Goal: Task Accomplishment & Management: Complete application form

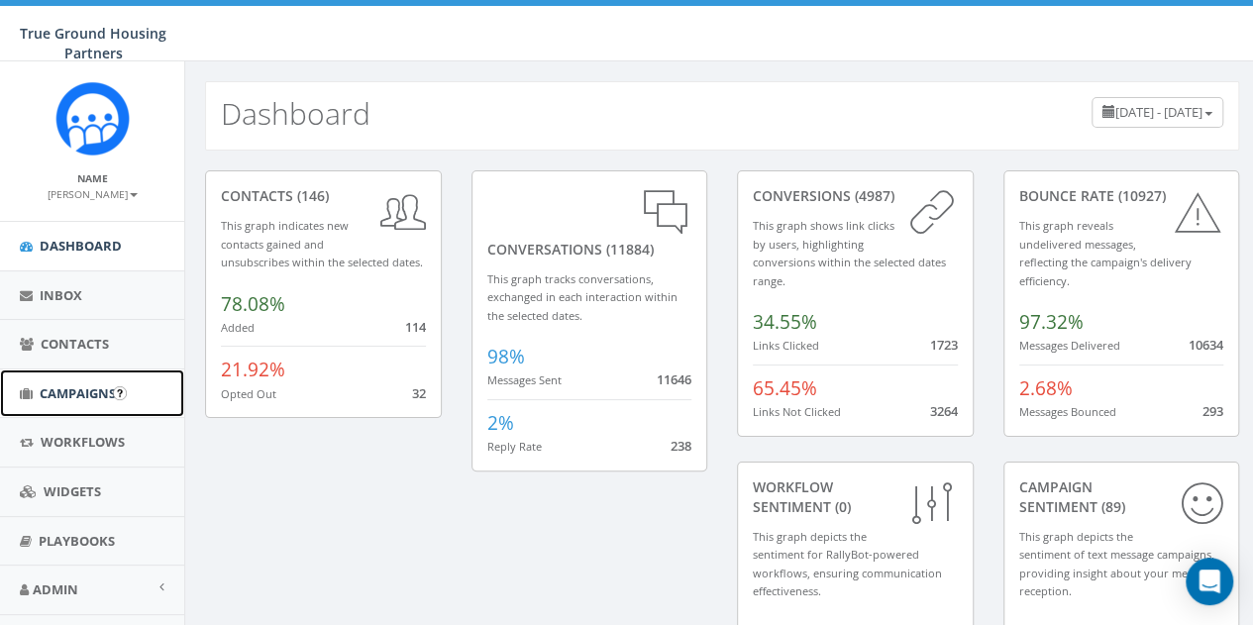
click at [80, 396] on span "Campaigns" at bounding box center [78, 393] width 76 height 18
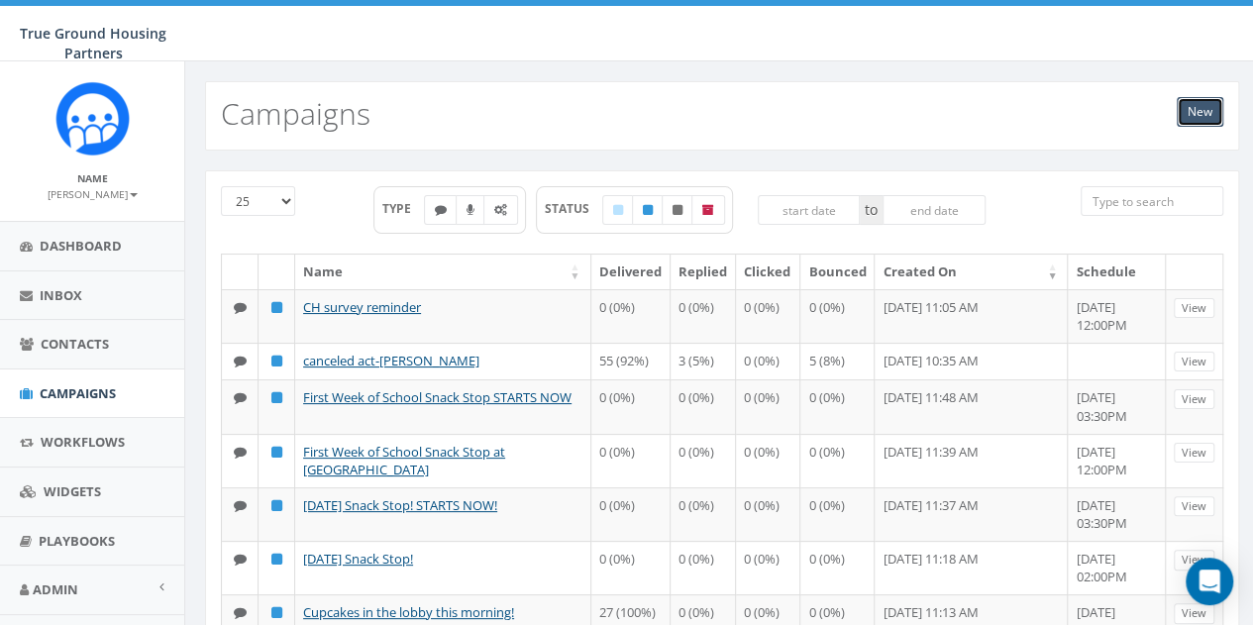
click at [1195, 104] on link "New" at bounding box center [1200, 112] width 47 height 30
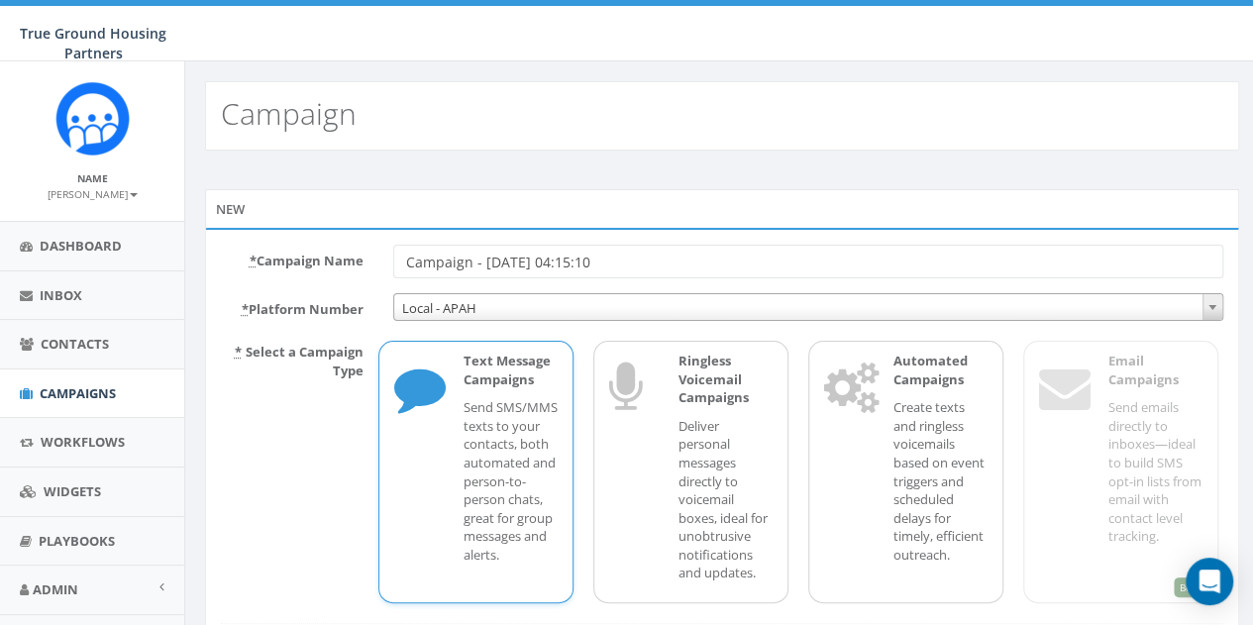
drag, startPoint x: 583, startPoint y: 262, endPoint x: 404, endPoint y: 274, distance: 178.8
click at [404, 274] on input "Campaign - 08/19/2025, 04:15:10" at bounding box center [808, 262] width 830 height 34
click at [458, 267] on input "Back pack and School Supply Giveaway [DATE]" at bounding box center [808, 262] width 830 height 34
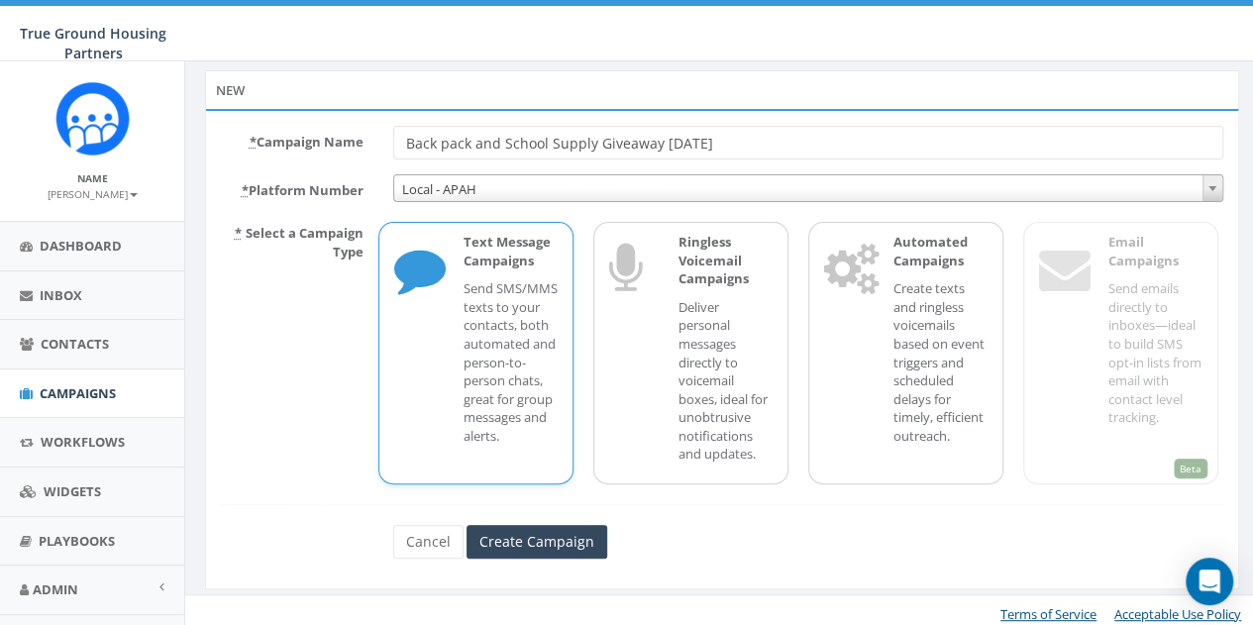
scroll to position [125, 0]
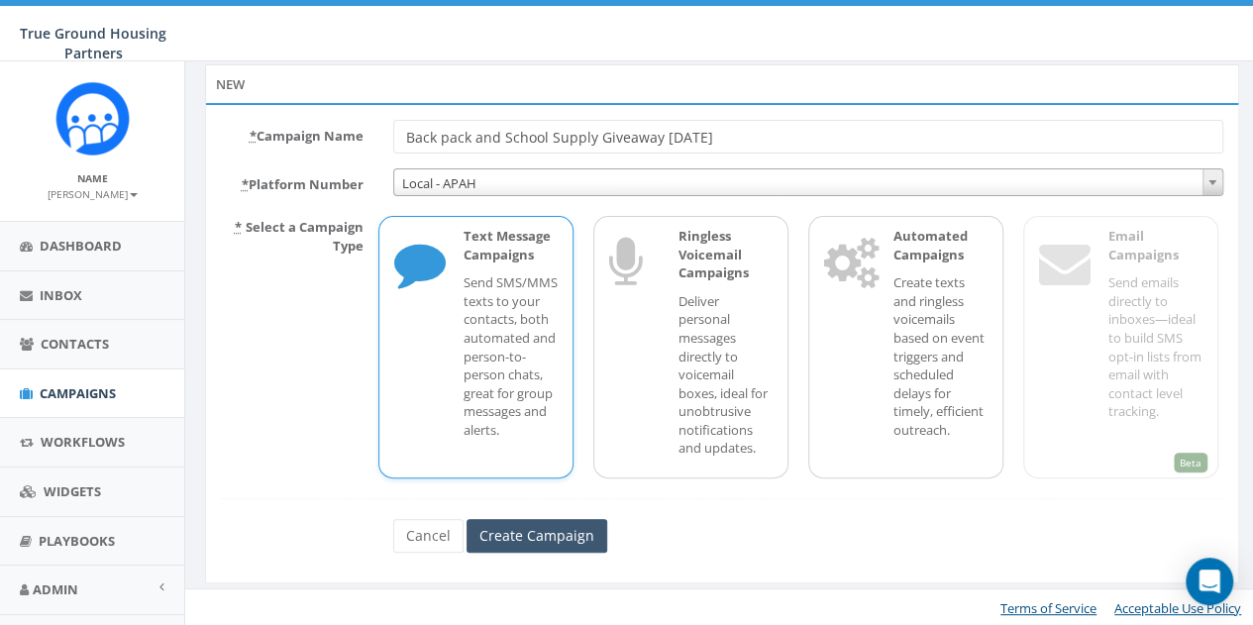
type input "Back pack and School Supply Giveaway [DATE]"
click at [552, 526] on input "Create Campaign" at bounding box center [537, 536] width 141 height 34
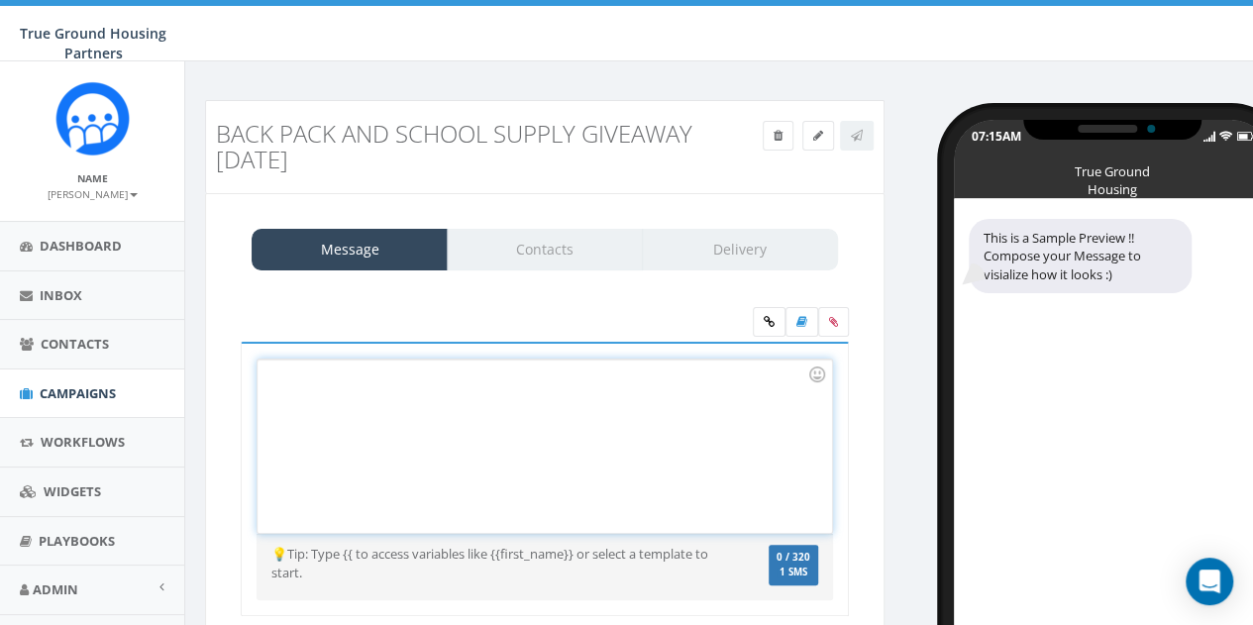
click at [320, 381] on div at bounding box center [545, 446] width 574 height 173
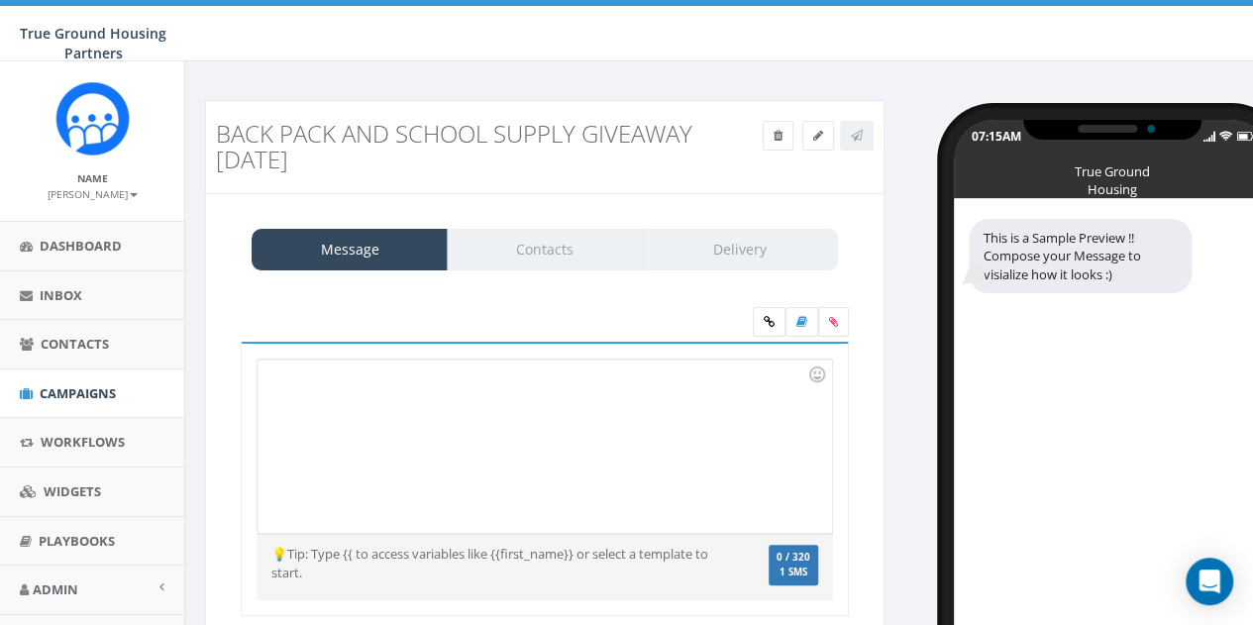
drag, startPoint x: 336, startPoint y: 163, endPoint x: 216, endPoint y: 138, distance: 122.6
click at [216, 138] on h3 "Back pack and School Supply Giveaway [DATE]" at bounding box center [459, 147] width 486 height 53
copy h3 "Back pack and School Supply Giveaway [DATE]"
click at [324, 385] on div at bounding box center [545, 446] width 574 height 173
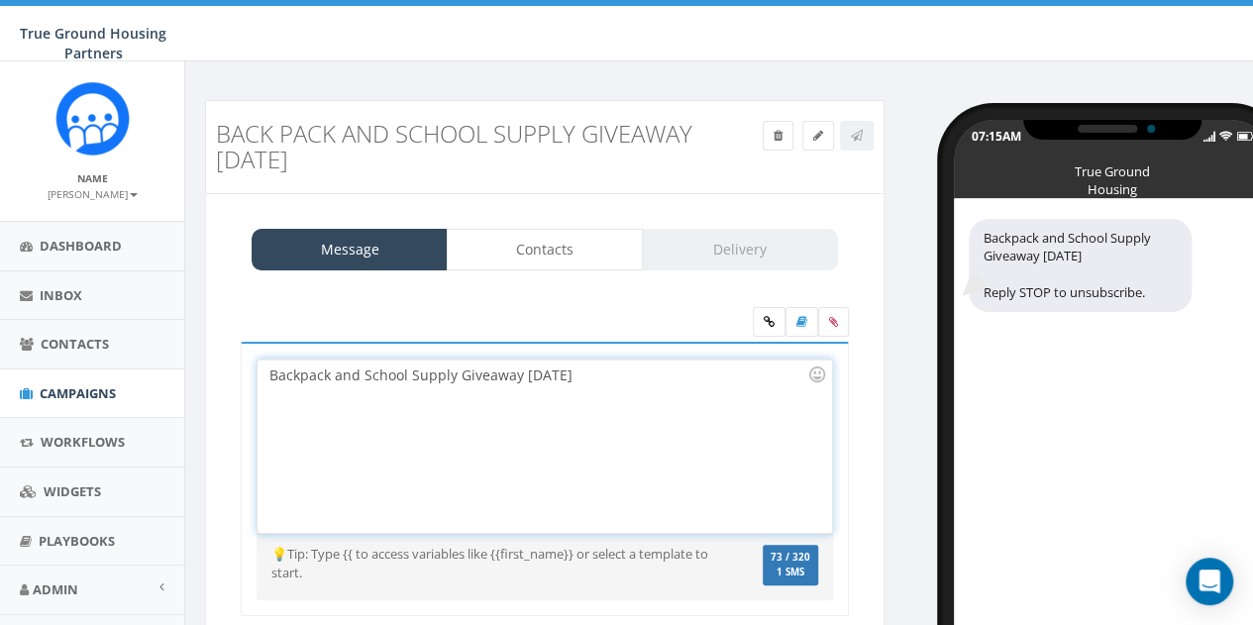
click at [288, 130] on h3 "Back pack and School Supply Giveaway 8/20/2025" at bounding box center [459, 147] width 486 height 53
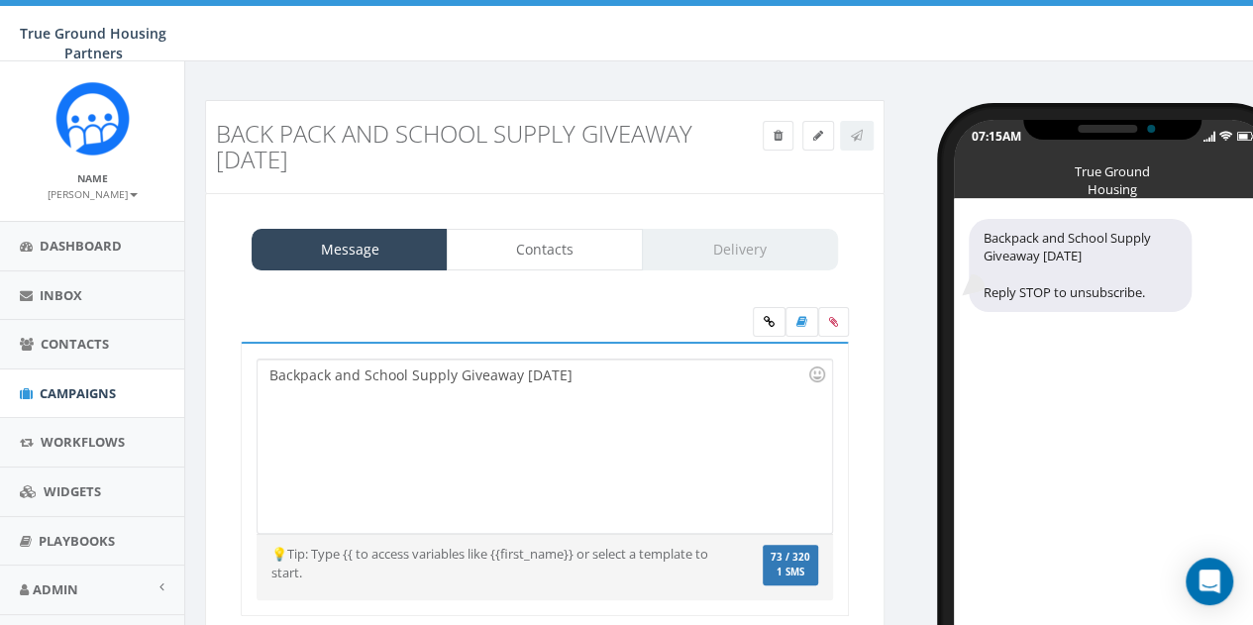
click at [609, 381] on div "Backpack and School Supply Giveaway [DATE]" at bounding box center [545, 446] width 574 height 173
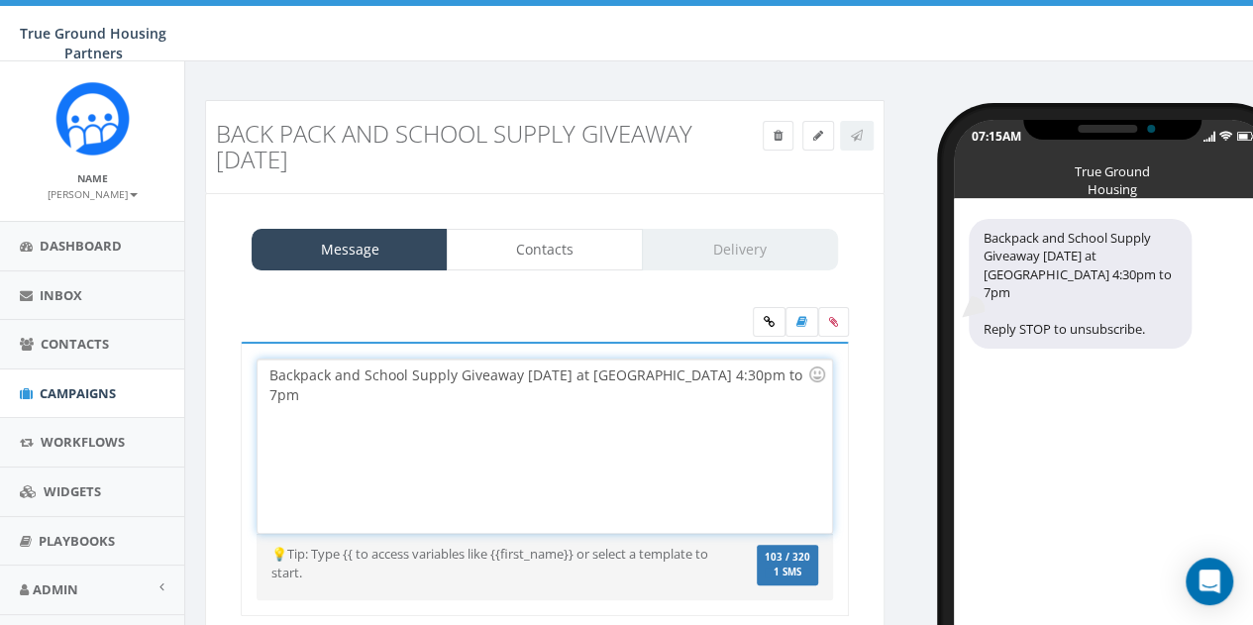
click at [745, 370] on div "Backpack and School Supply Giveaway 8/20/2025 at Queens Court 4:30pm to 7pm" at bounding box center [545, 446] width 574 height 173
click at [800, 374] on div "Backpack and School Supply Giveaway 8/20/2025 at Queens Court 4:30pm to 7pm" at bounding box center [545, 446] width 574 height 173
drag, startPoint x: 587, startPoint y: 375, endPoint x: 518, endPoint y: 373, distance: 68.4
click at [518, 373] on div "Backpack and School Supply Giveaway 8/20/2025 at Queens Court 4:30pm to 7pm - 1…" at bounding box center [545, 446] width 574 height 173
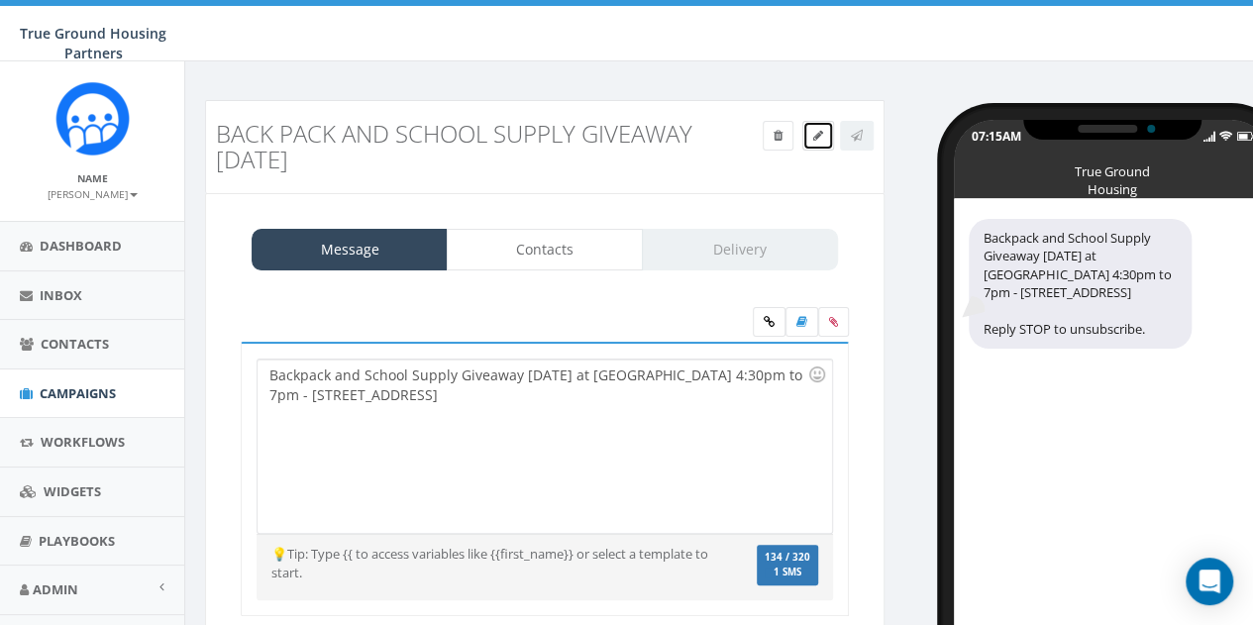
click at [817, 136] on icon at bounding box center [818, 136] width 10 height 12
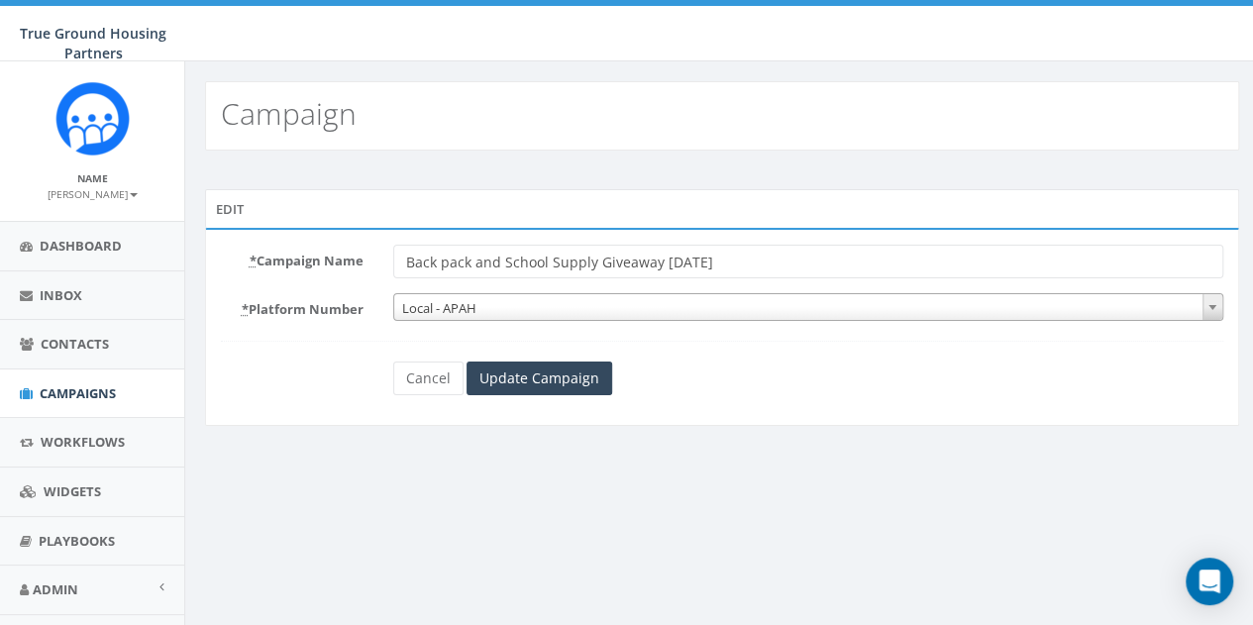
click at [440, 260] on input "Back pack and School Supply Giveaway [DATE]" at bounding box center [808, 262] width 830 height 34
type input "Backpack and School Supply Giveaway [DATE]"
click at [554, 377] on input "Update Campaign" at bounding box center [540, 379] width 146 height 34
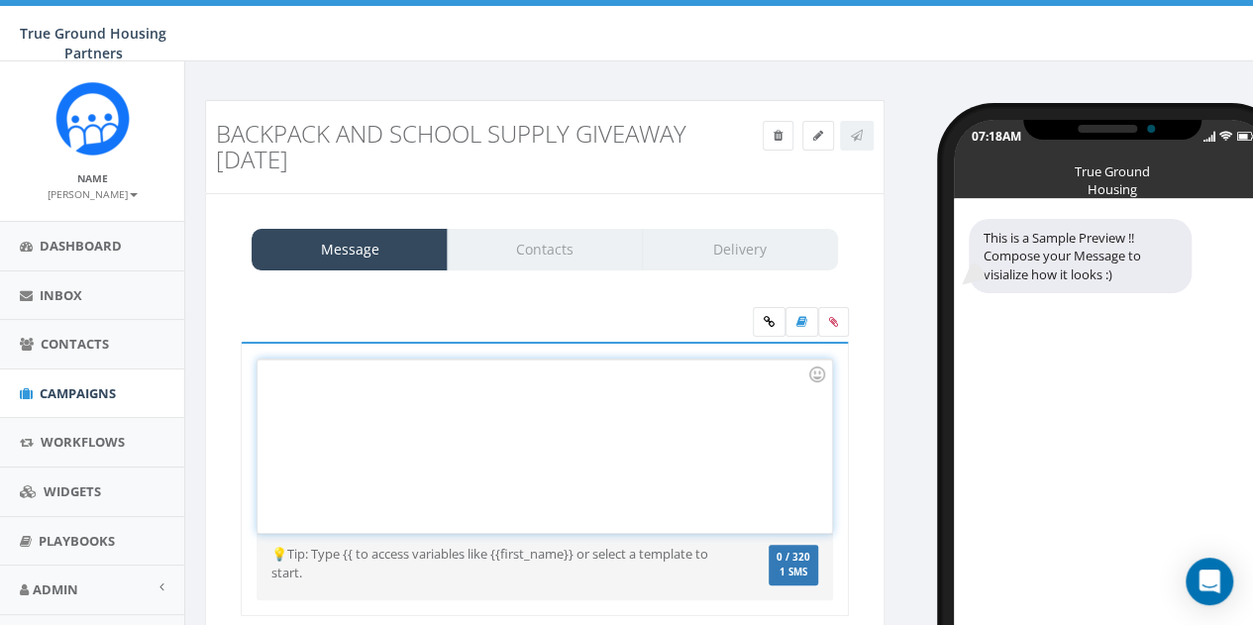
click at [305, 377] on div at bounding box center [545, 446] width 574 height 173
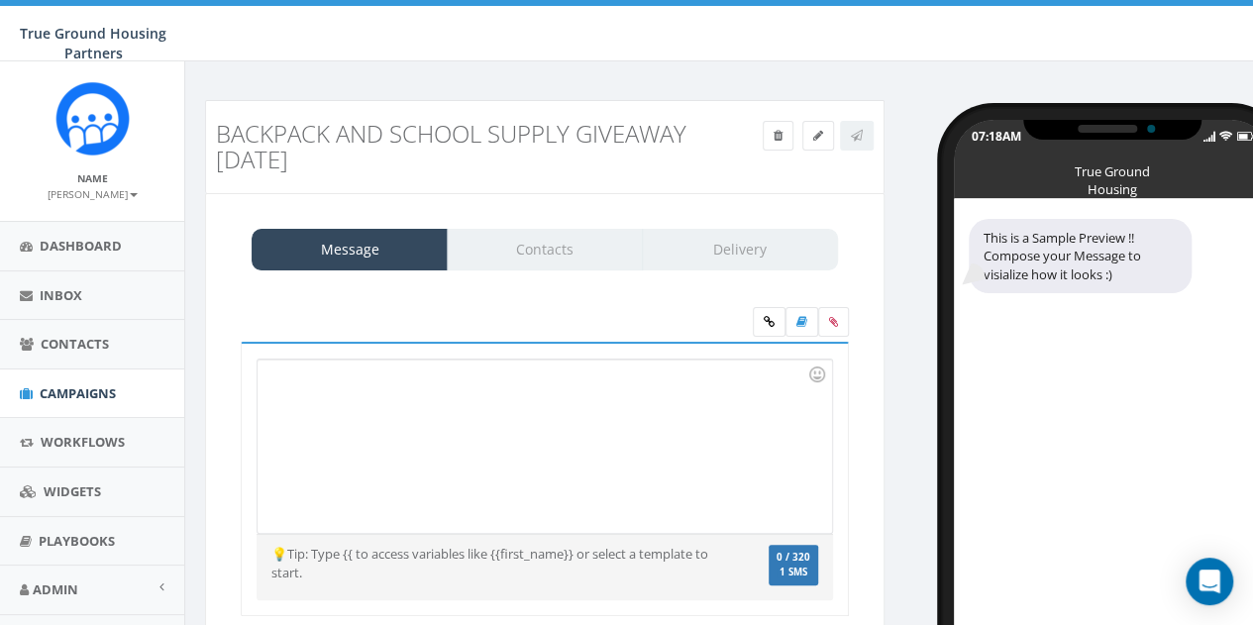
drag, startPoint x: 325, startPoint y: 161, endPoint x: 201, endPoint y: 141, distance: 125.6
click at [201, 141] on div "Backpack and School Supply Giveaway [DATE]" at bounding box center [459, 147] width 516 height 72
copy h3 "Backpack and School Supply Giveaway [DATE]"
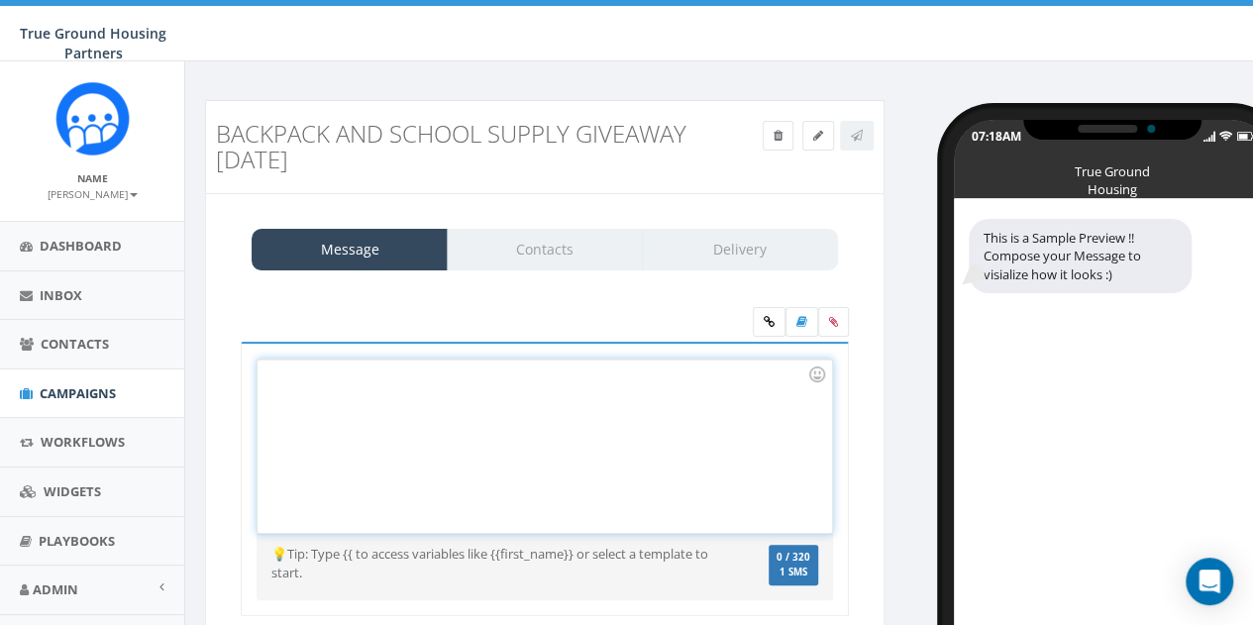
click at [281, 372] on div at bounding box center [545, 446] width 574 height 173
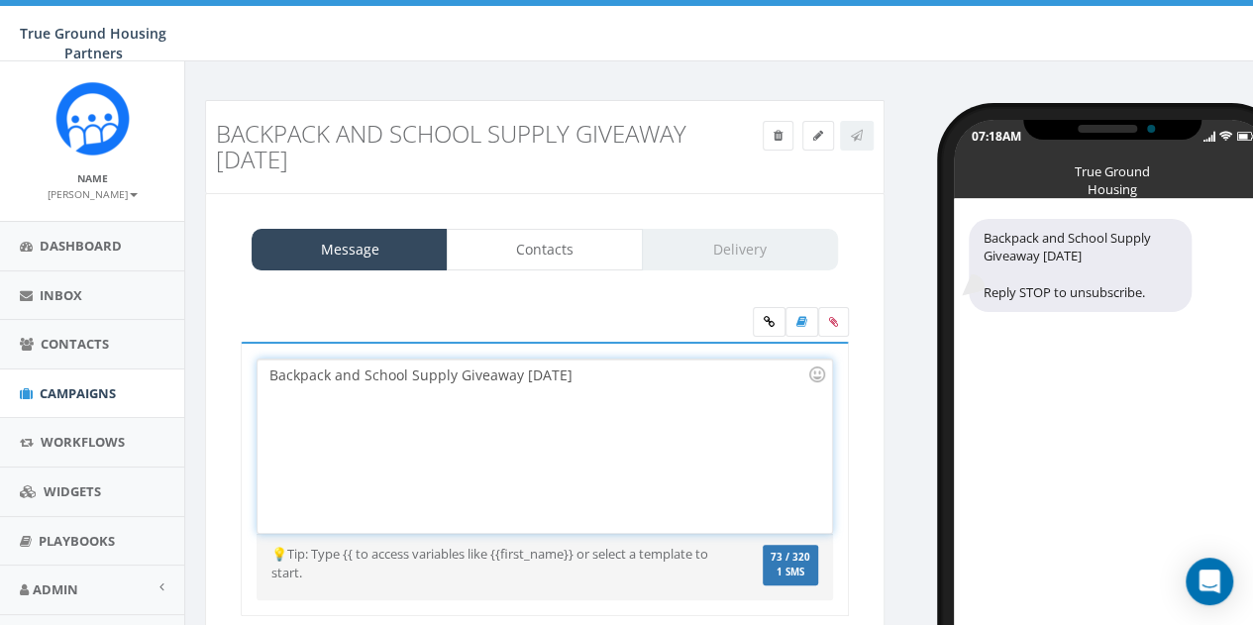
drag, startPoint x: 592, startPoint y: 373, endPoint x: 519, endPoint y: 367, distance: 73.6
click at [519, 367] on div "Backpack and School Supply Giveaway [DATE]" at bounding box center [545, 446] width 574 height 173
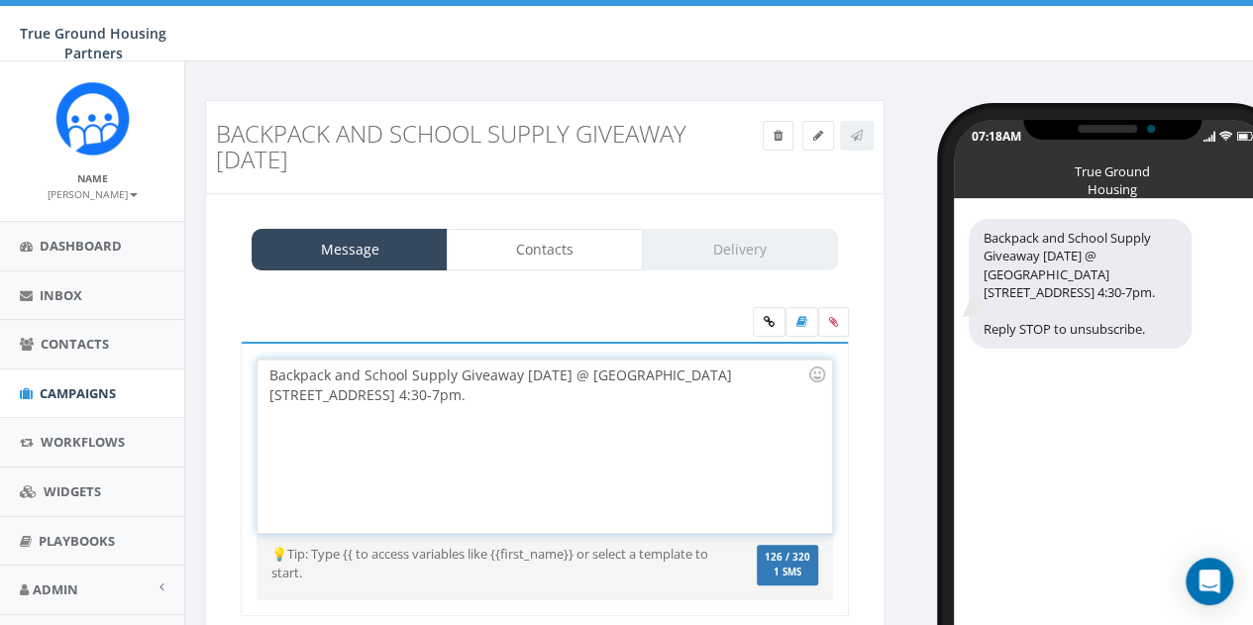
click at [364, 374] on div "Backpack and School Supply Giveaway Wednesday, August 20th @ Queens Court 1615 …" at bounding box center [545, 446] width 574 height 173
click at [393, 374] on div "Backpack & School Supply Giveaway Wednesday, August 20th @ Queens Court 1615 18…" at bounding box center [545, 446] width 574 height 173
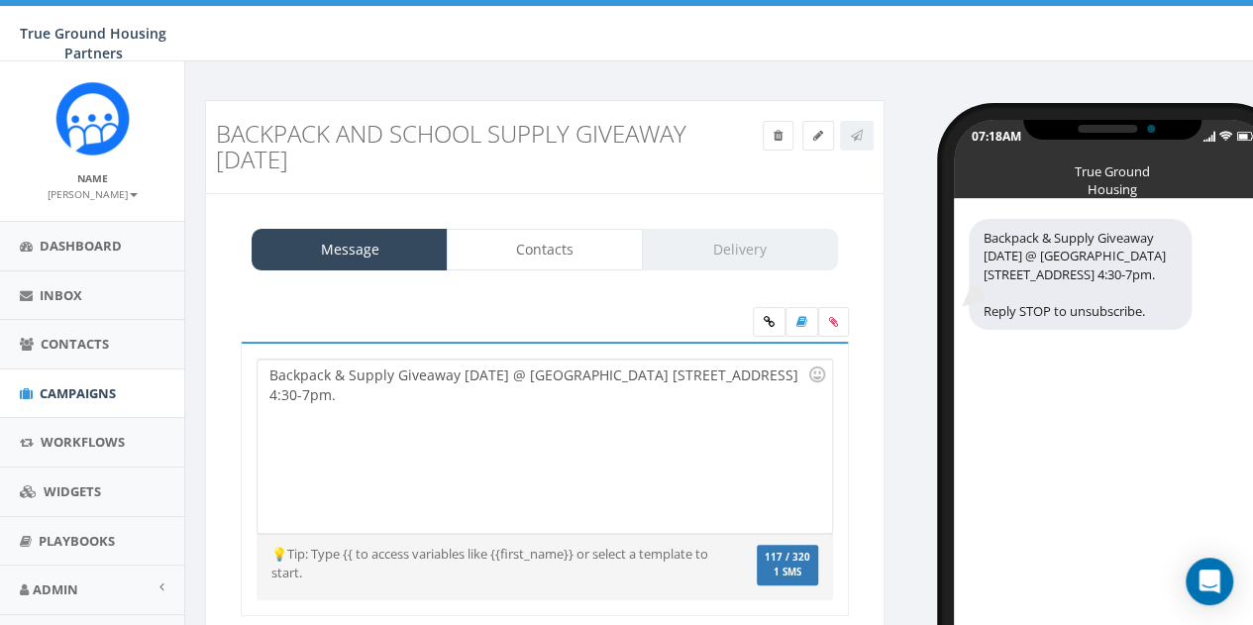
click at [386, 132] on h3 "Backpack and School Supply Giveaway [DATE]" at bounding box center [459, 147] width 486 height 53
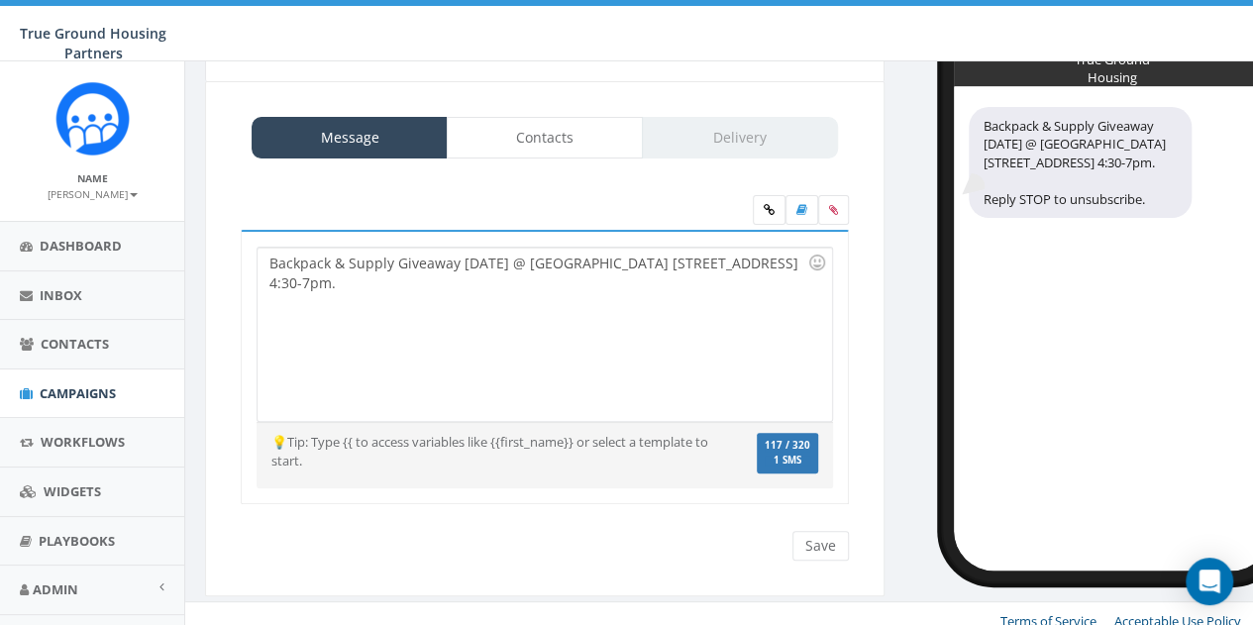
scroll to position [113, 0]
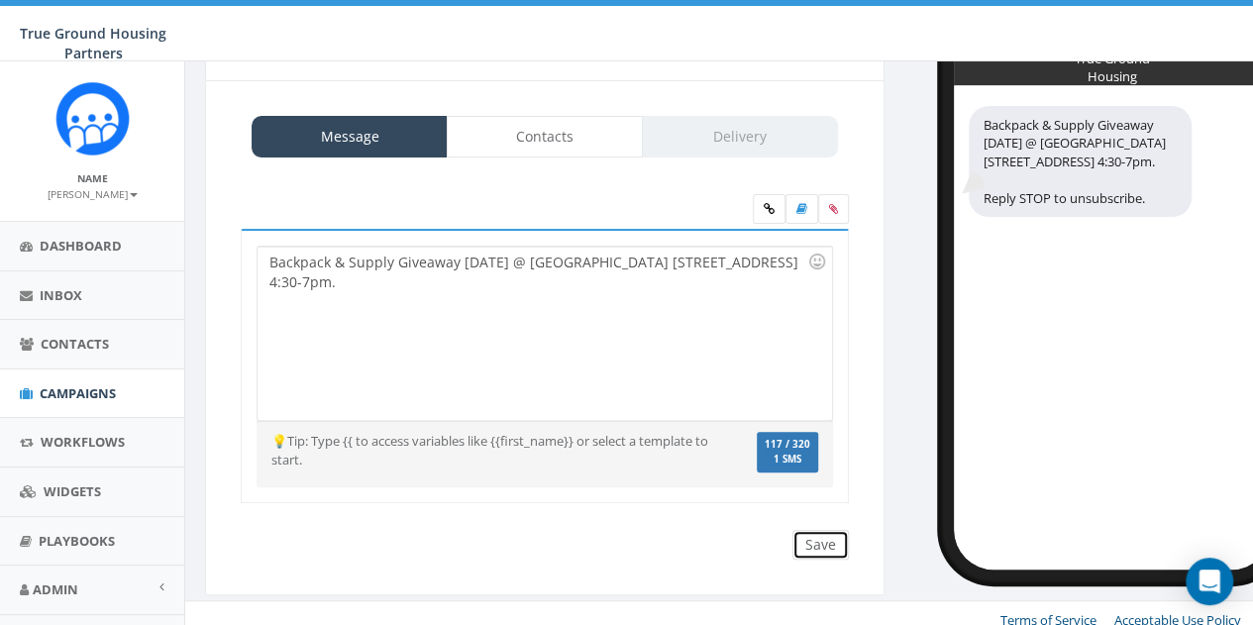
click at [824, 545] on input "Save" at bounding box center [821, 545] width 56 height 30
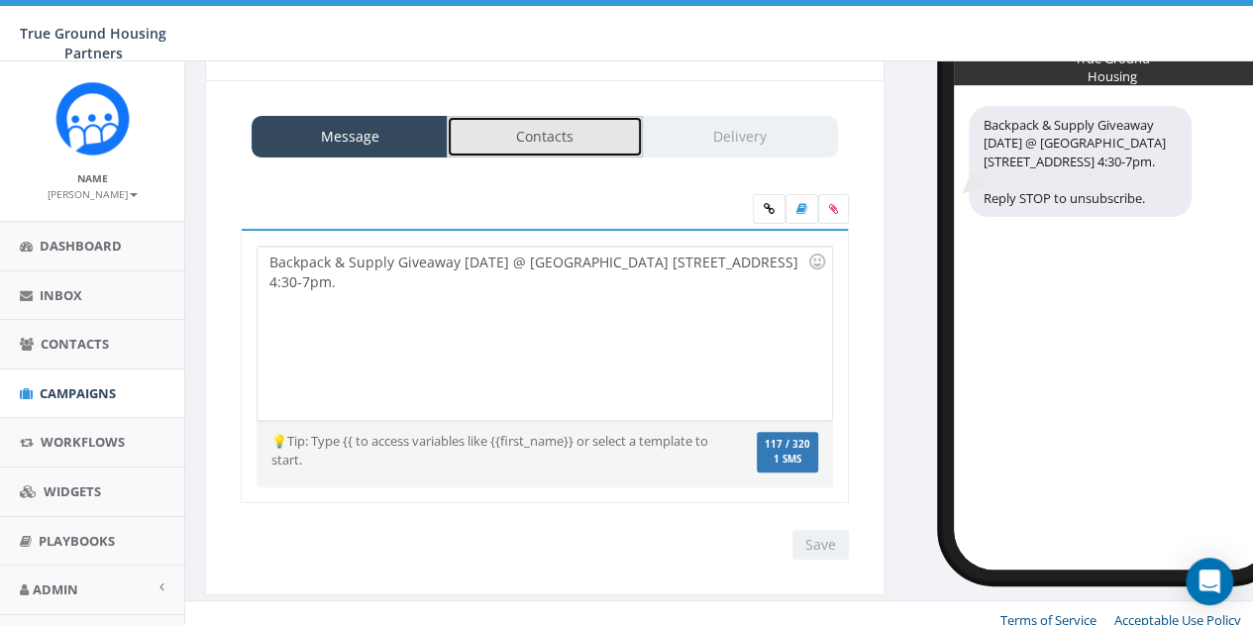
click at [582, 139] on link "Contacts" at bounding box center [545, 137] width 196 height 42
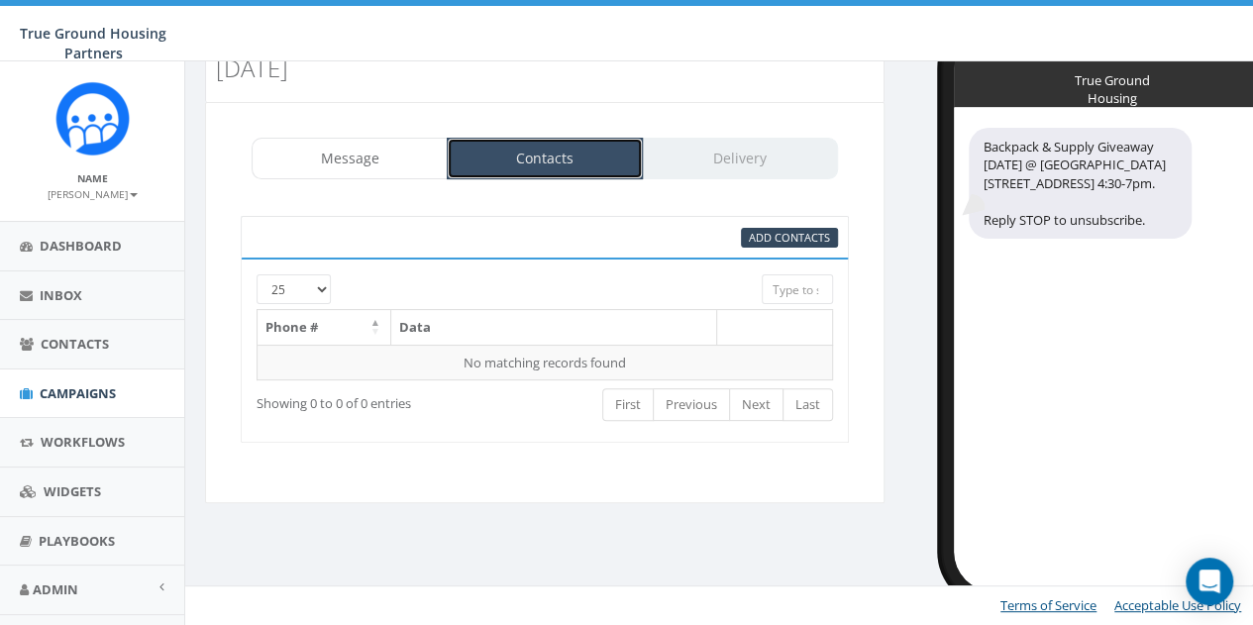
scroll to position [90, 0]
click at [794, 231] on span "Add Contacts" at bounding box center [789, 238] width 81 height 15
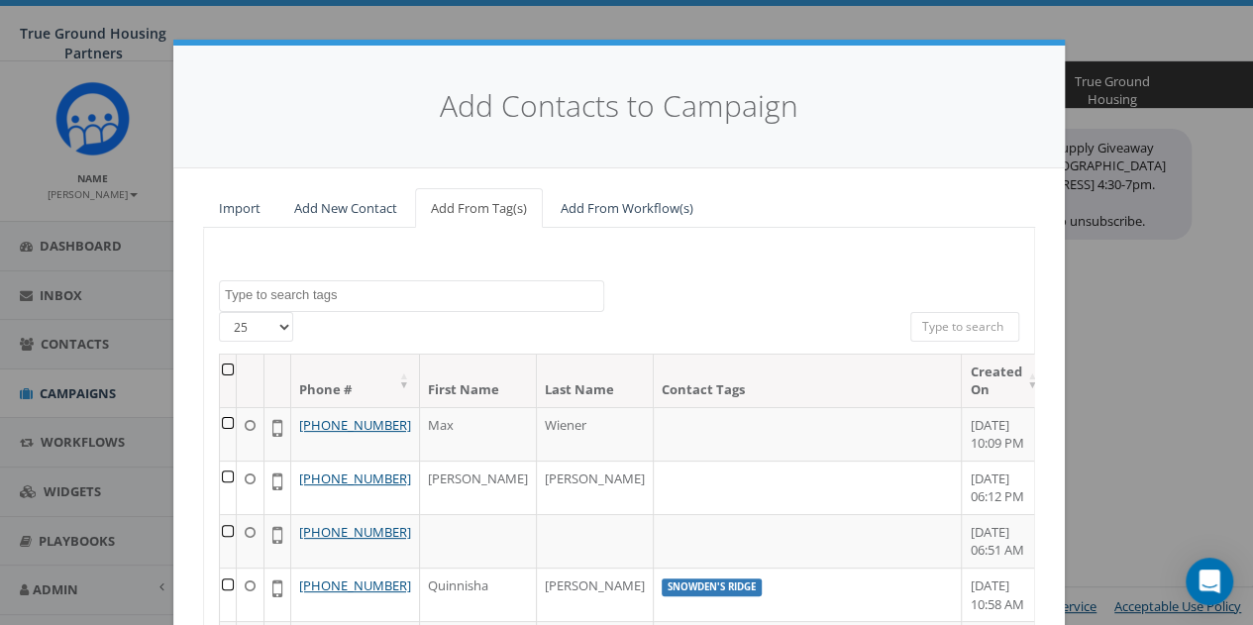
click at [277, 290] on textarea "Search" at bounding box center [414, 295] width 378 height 18
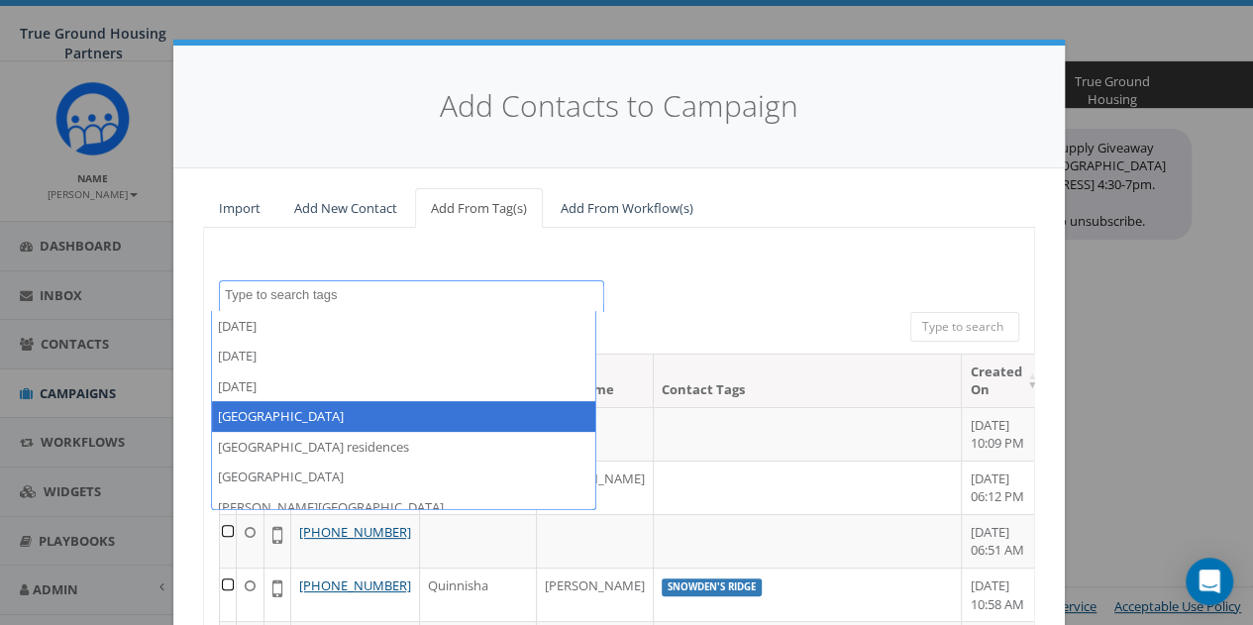
select select "[GEOGRAPHIC_DATA]"
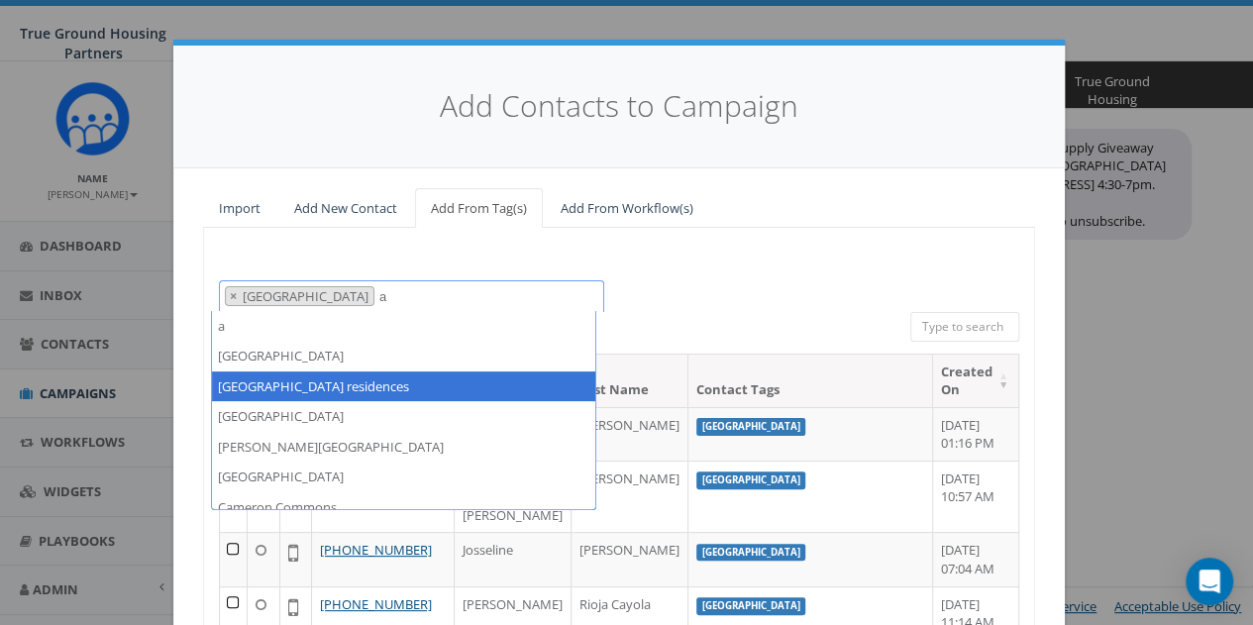
type textarea "a"
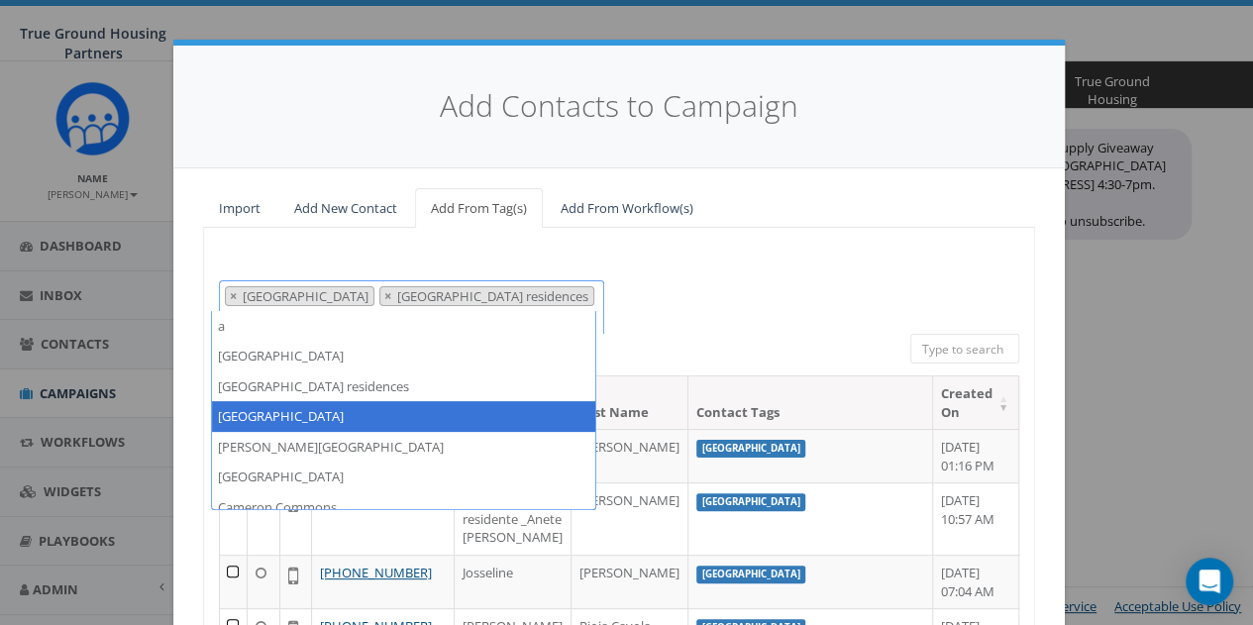
type textarea "a"
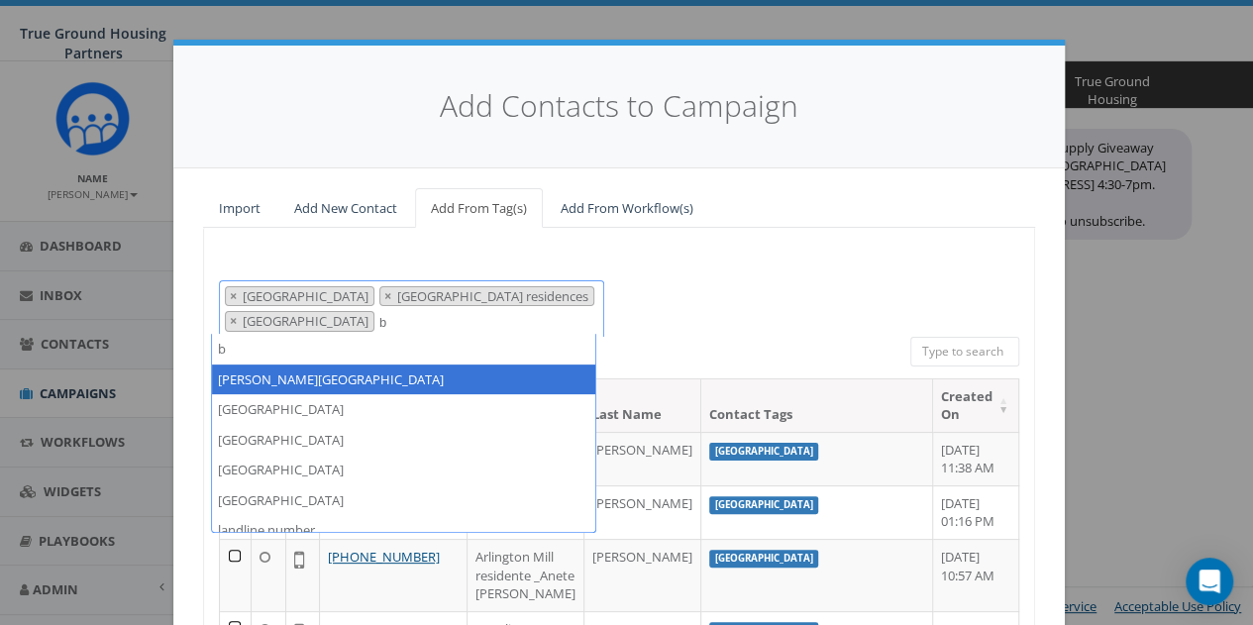
type textarea "b"
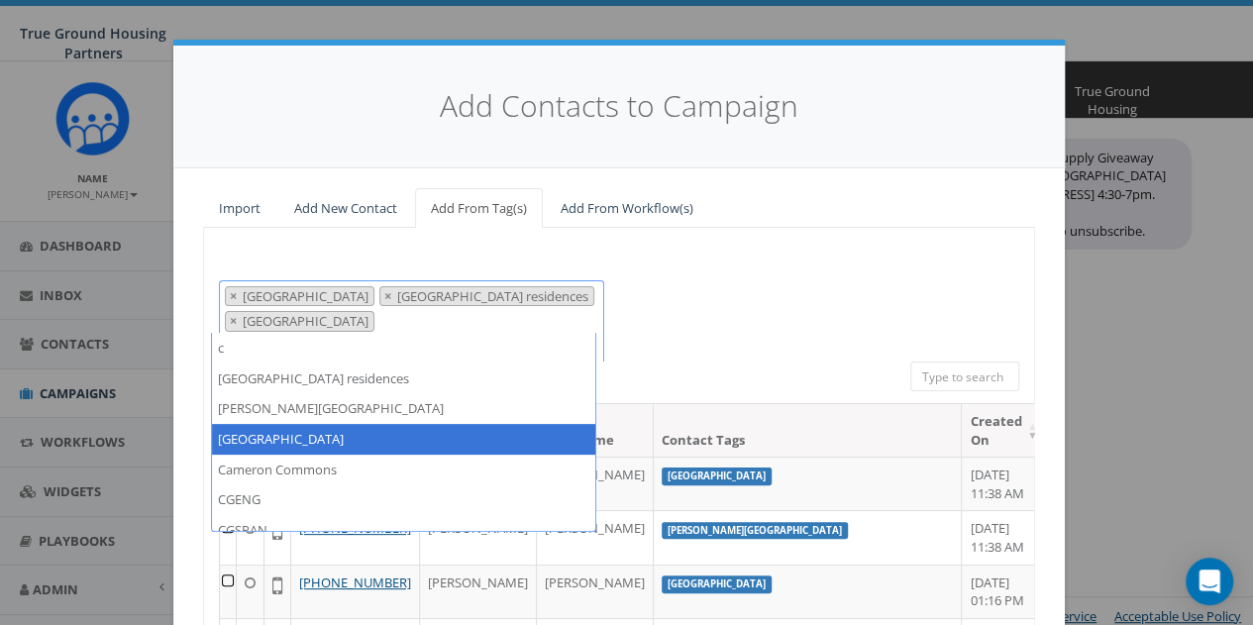
scroll to position [78, 0]
type textarea "c"
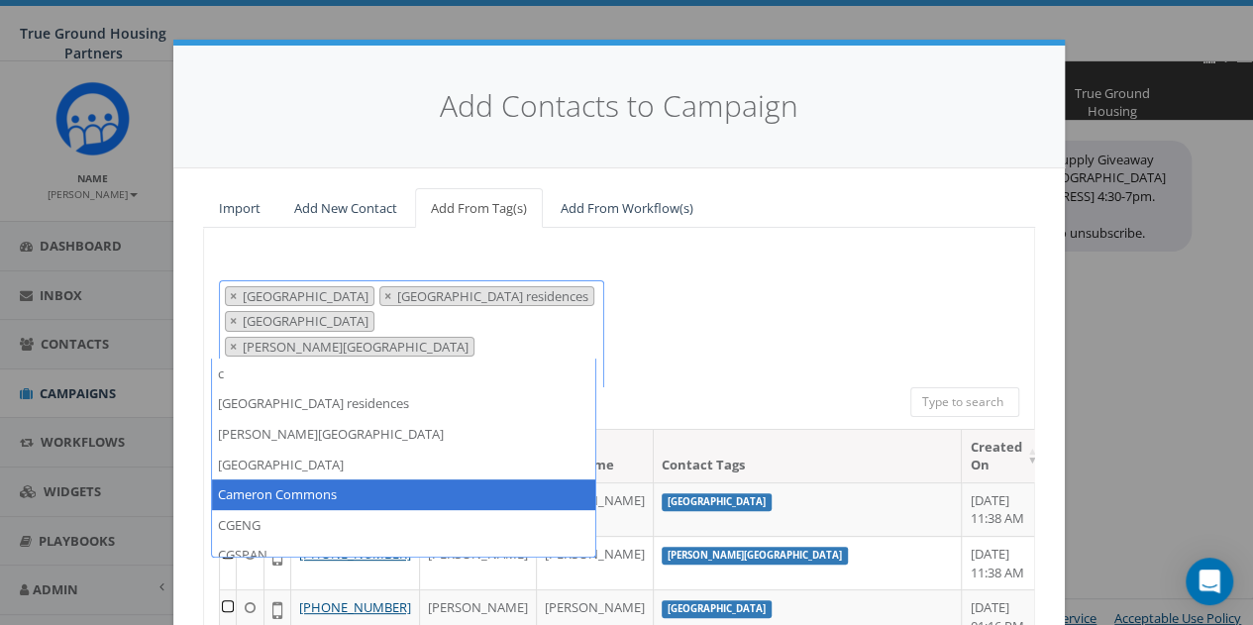
type textarea "c"
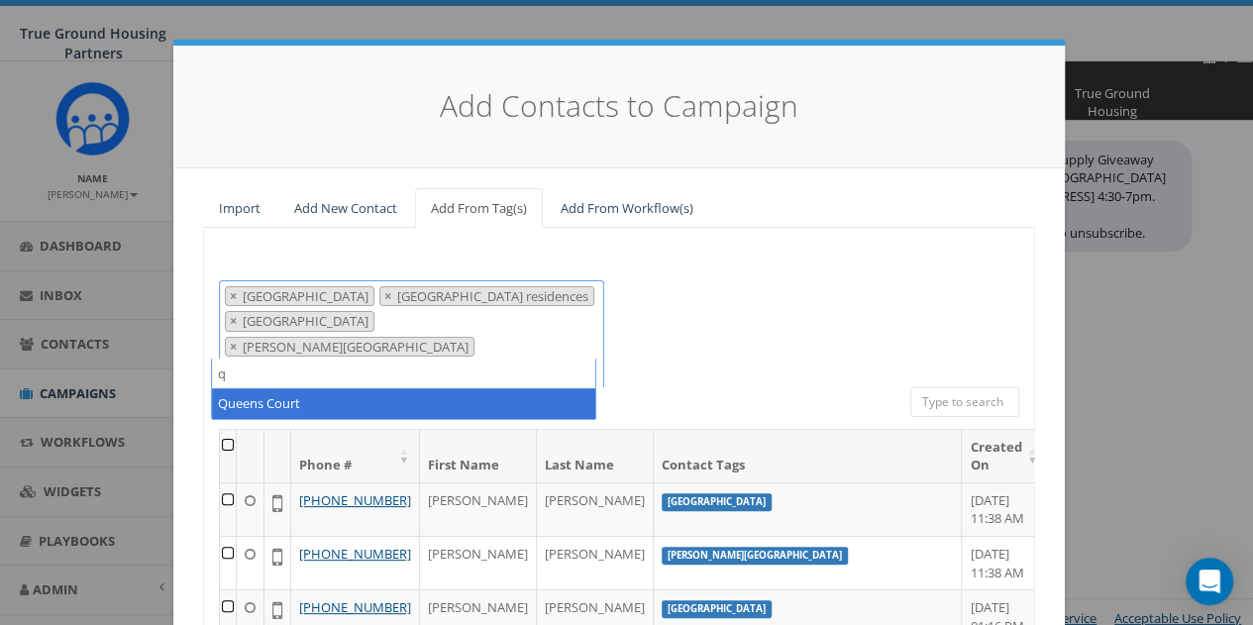
type textarea "q"
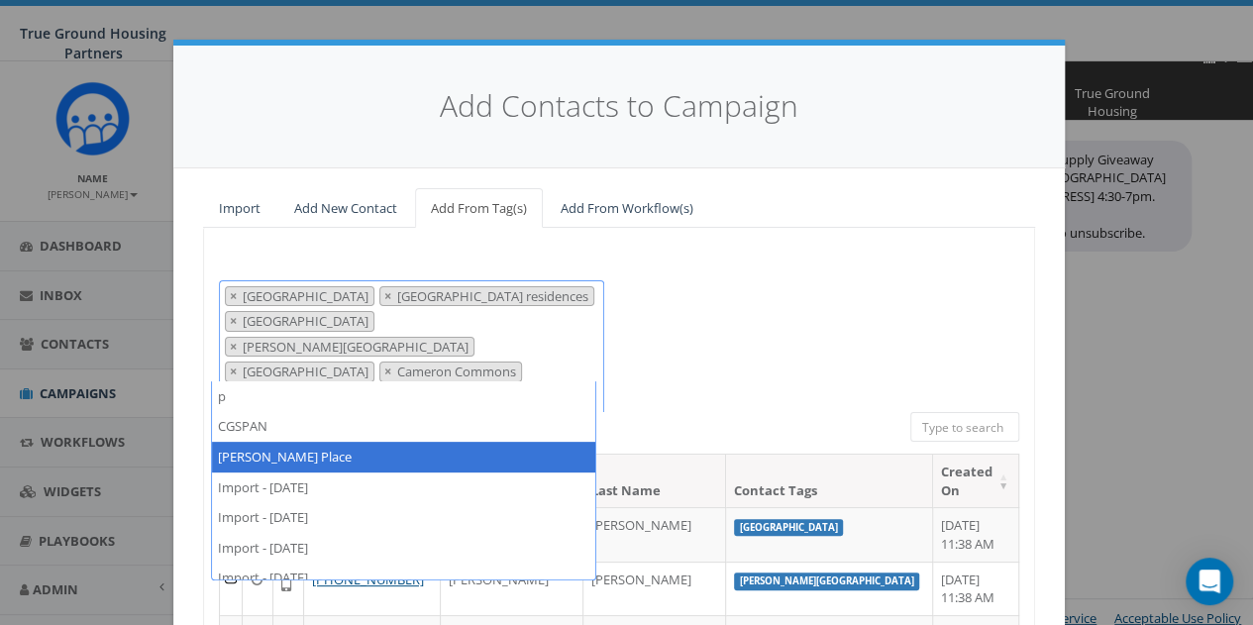
type textarea "p"
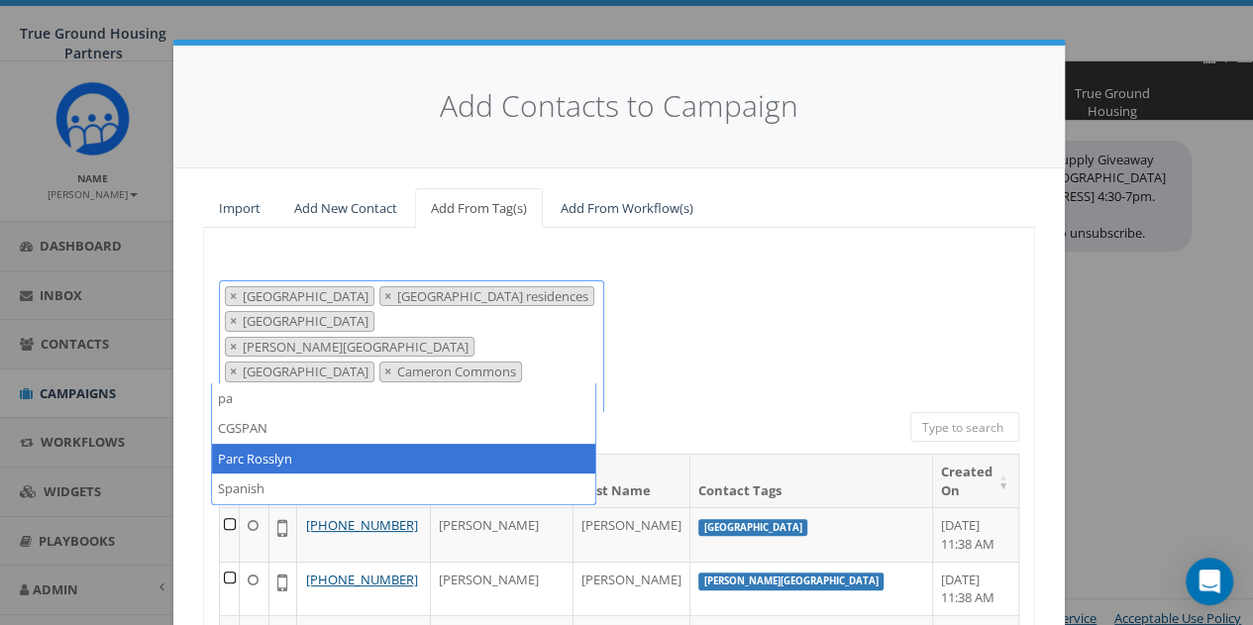
type textarea "pa"
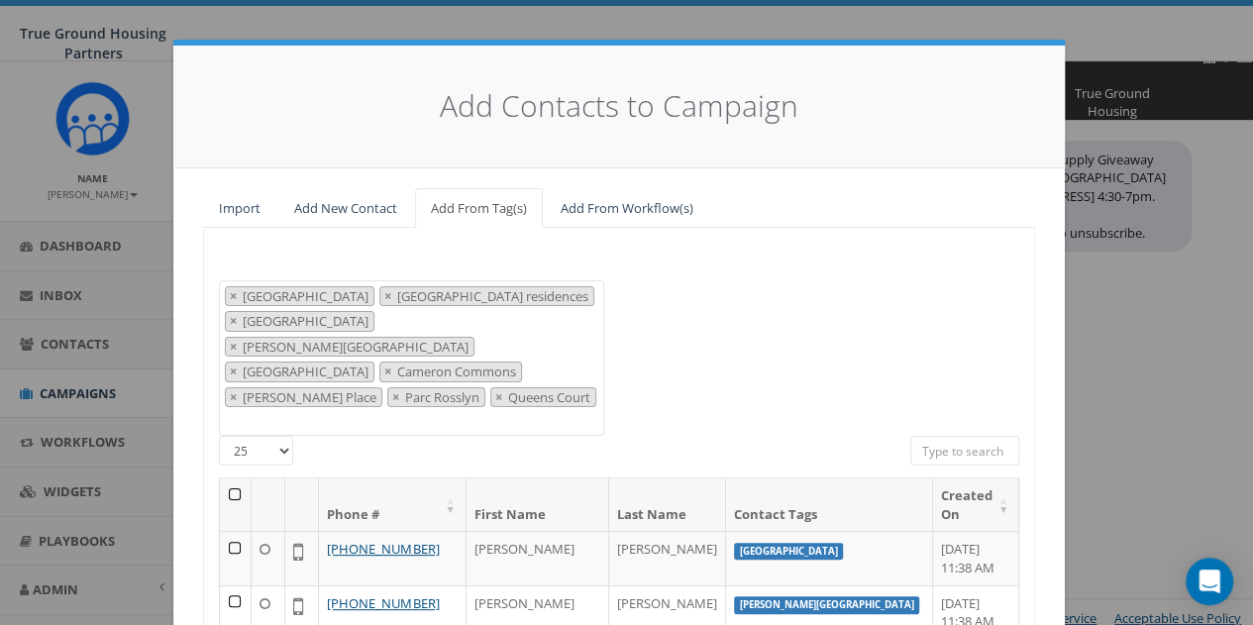
type textarea "q"
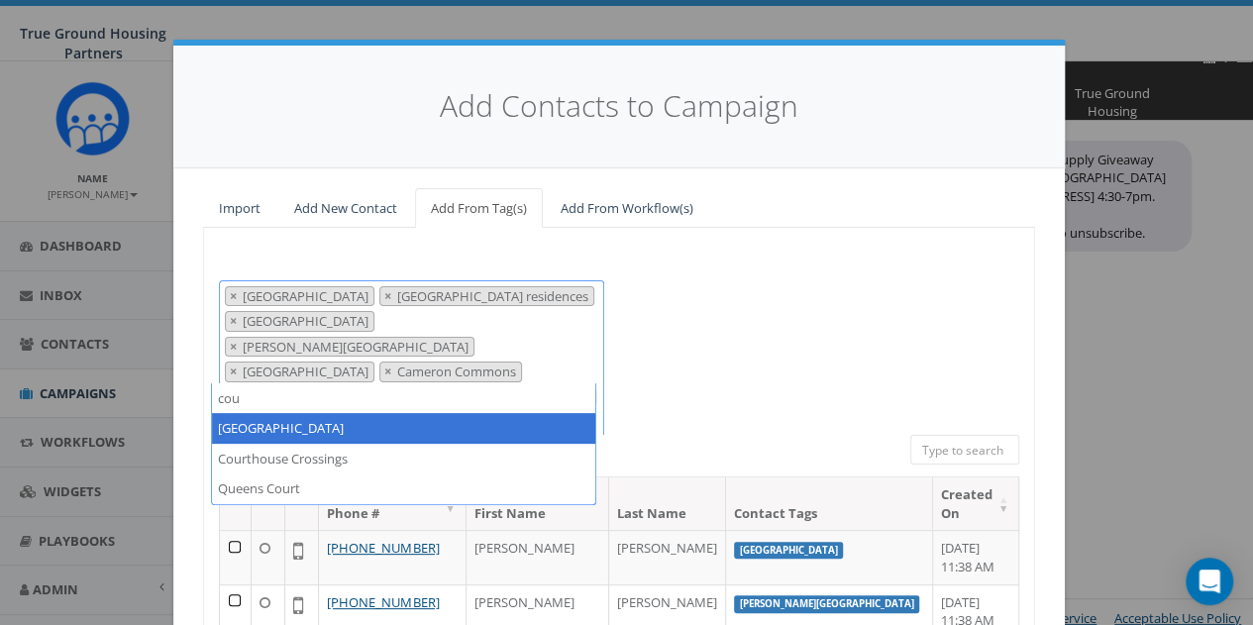
type textarea "cou"
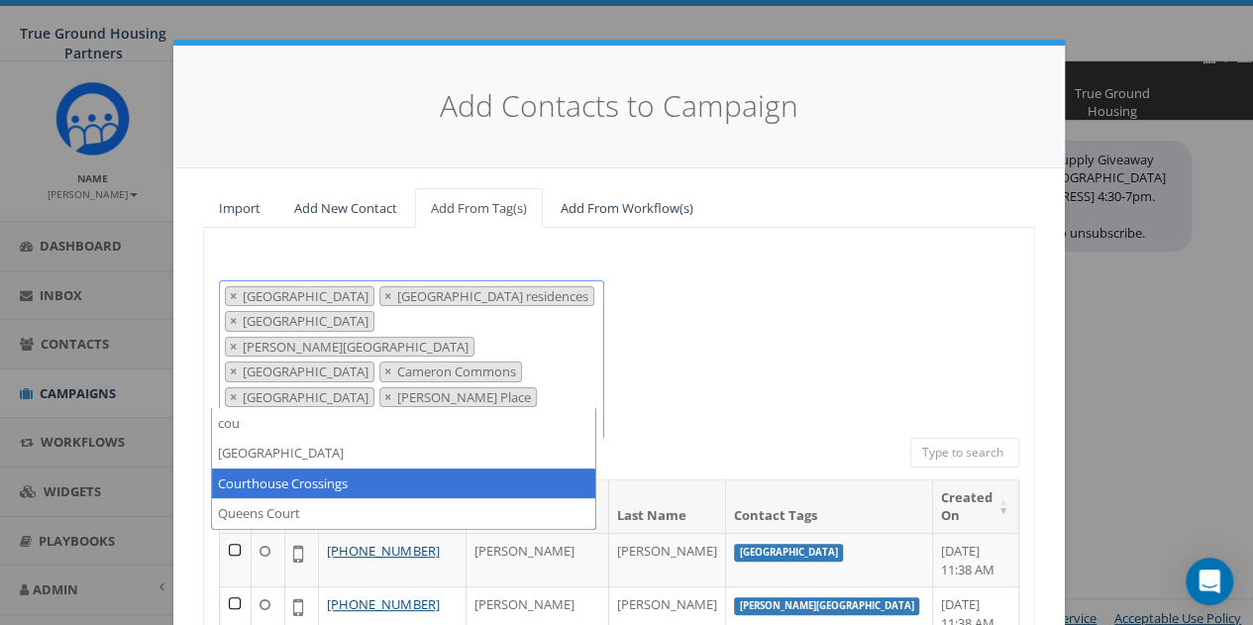
type textarea "cou"
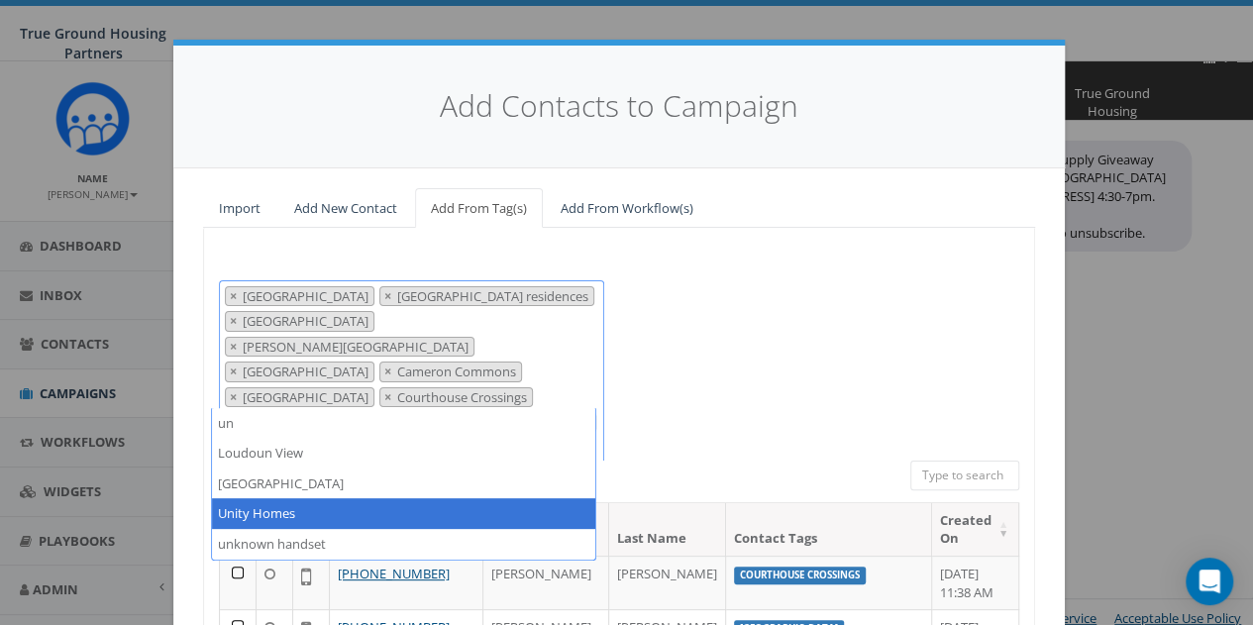
type textarea "un"
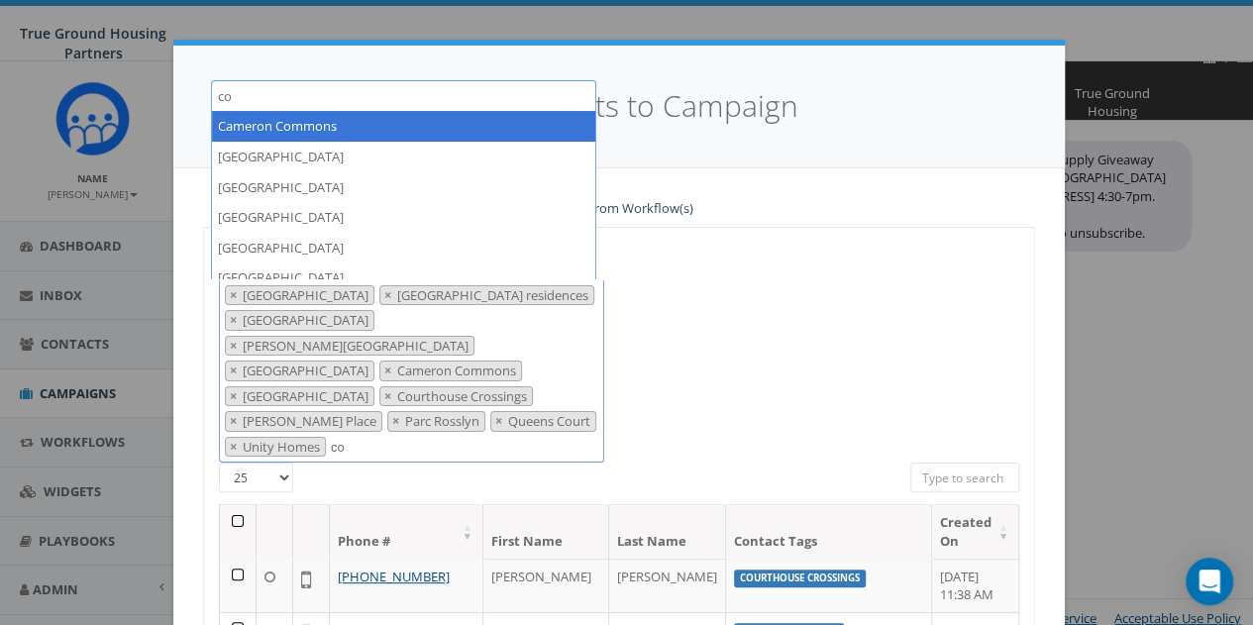
type textarea "c"
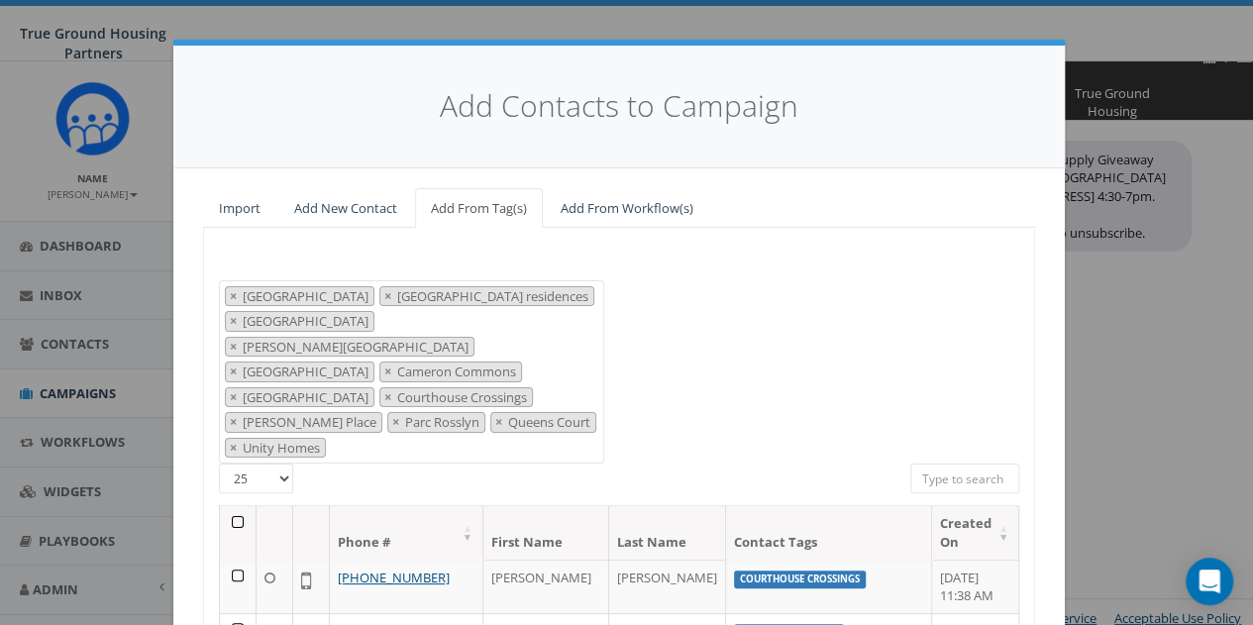
click at [723, 316] on div "2024/10/01 2024/11/22 2025/04/16 Arlington Mill Arlington Mill residences Arna …" at bounding box center [619, 372] width 830 height 184
click at [230, 506] on th at bounding box center [238, 532] width 37 height 53
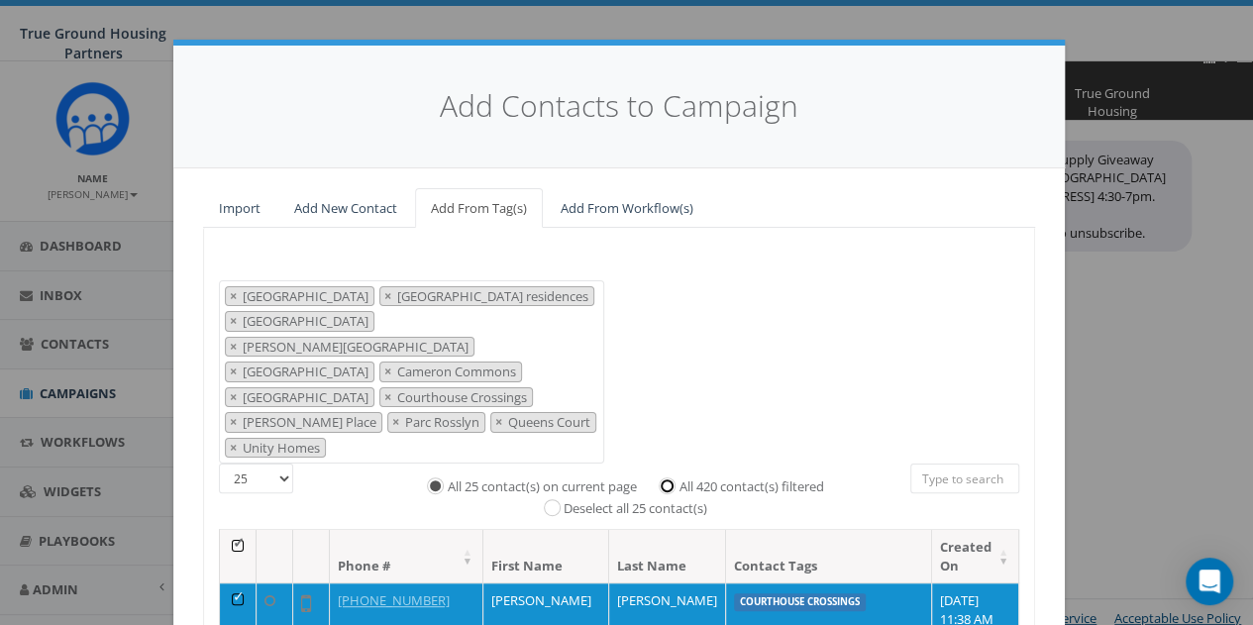
click at [666, 478] on input "All 420 contact(s) filtered" at bounding box center [672, 484] width 13 height 13
radio input "true"
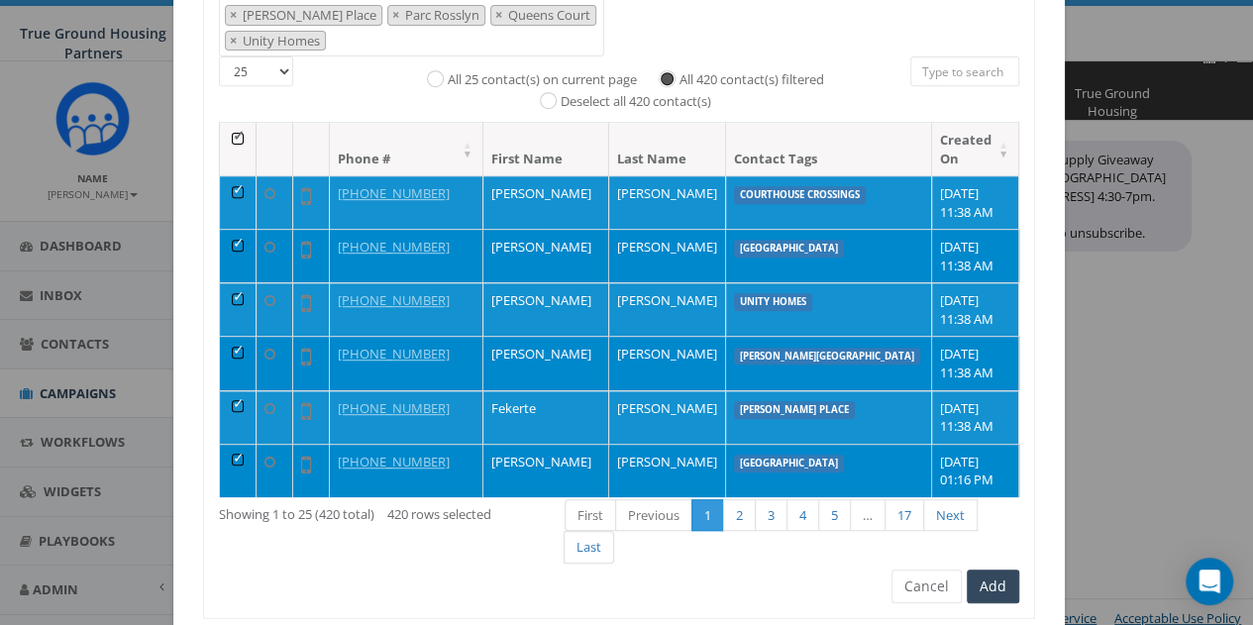
scroll to position [422, 0]
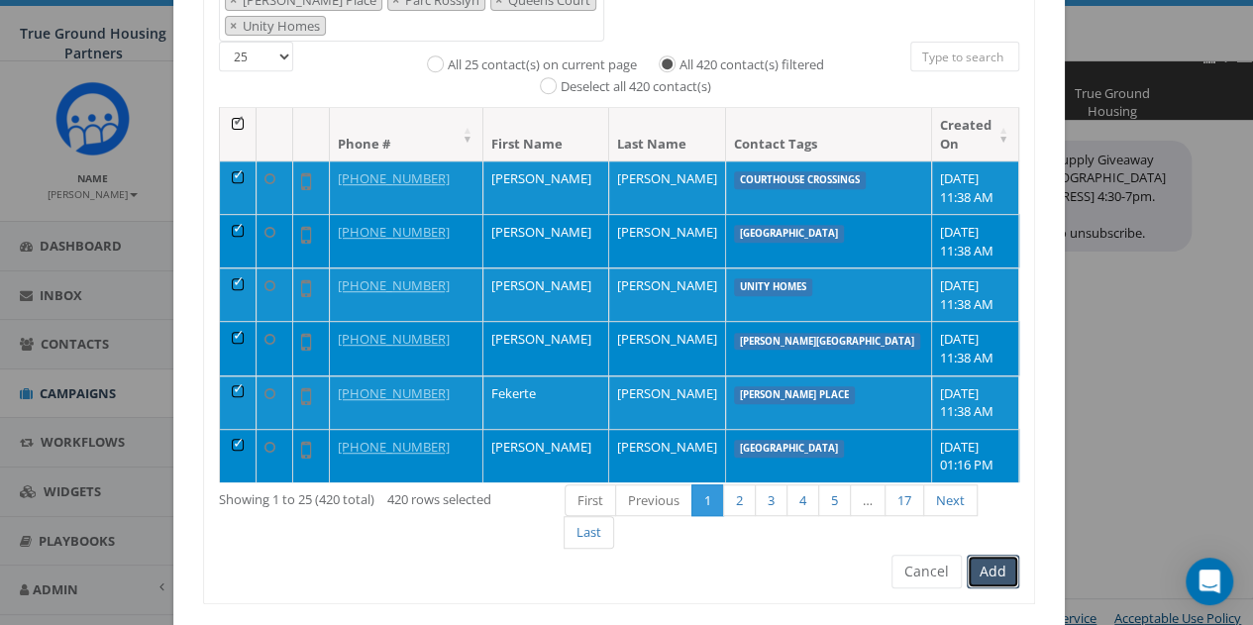
click at [977, 555] on button "Add" at bounding box center [993, 572] width 53 height 34
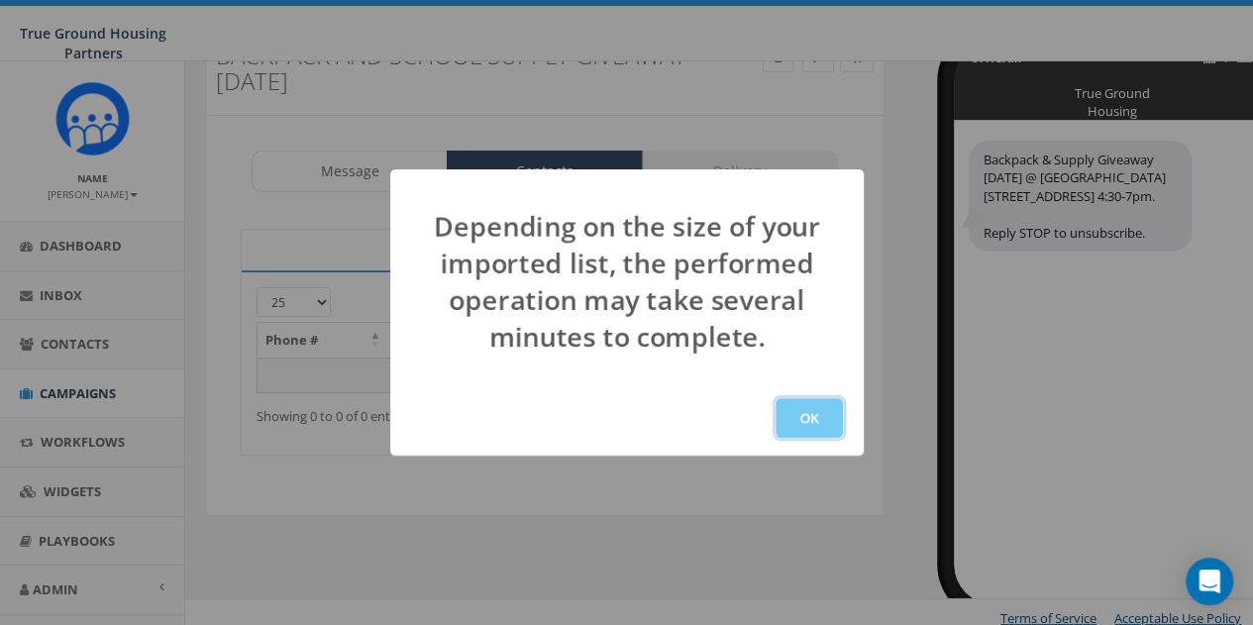
click at [810, 426] on button "OK" at bounding box center [809, 418] width 67 height 40
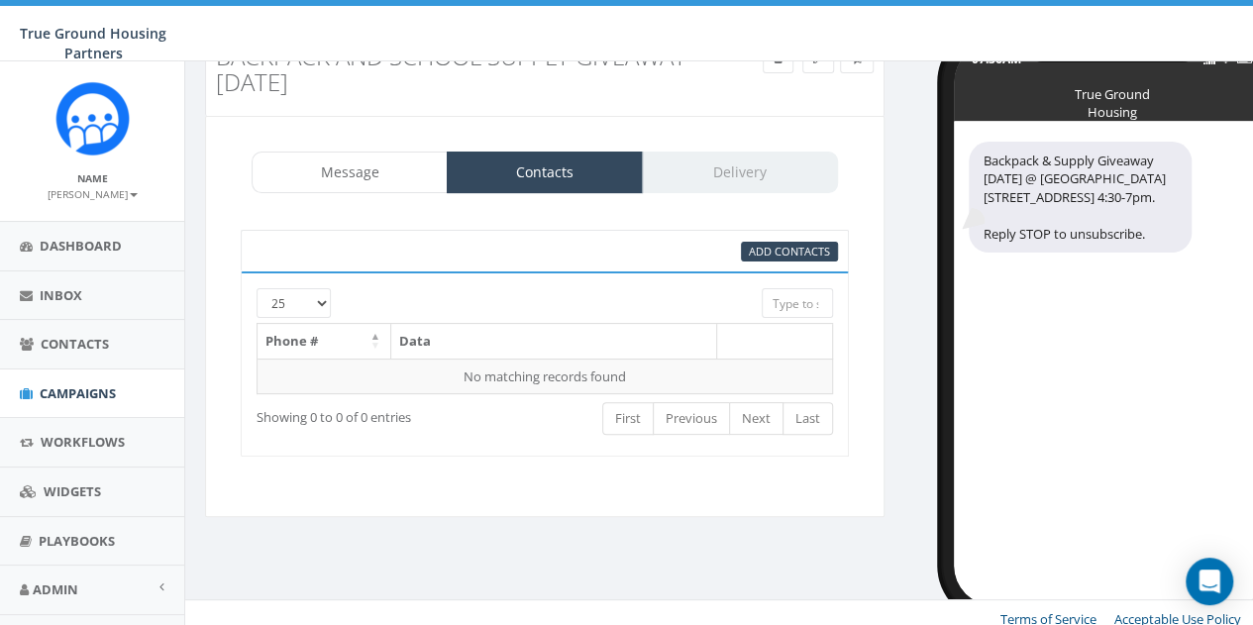
click at [518, 459] on div "95% Add Contacts 25 50 100 Phone # Data No matching records found Loading... Sh…" at bounding box center [545, 343] width 648 height 267
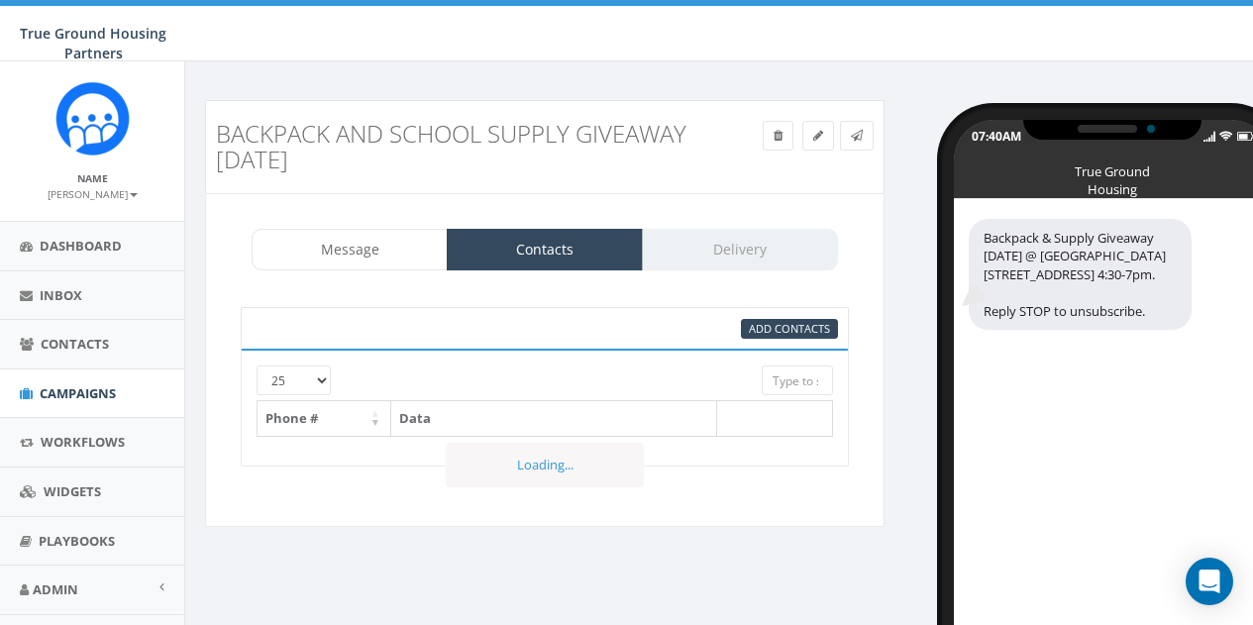
select select
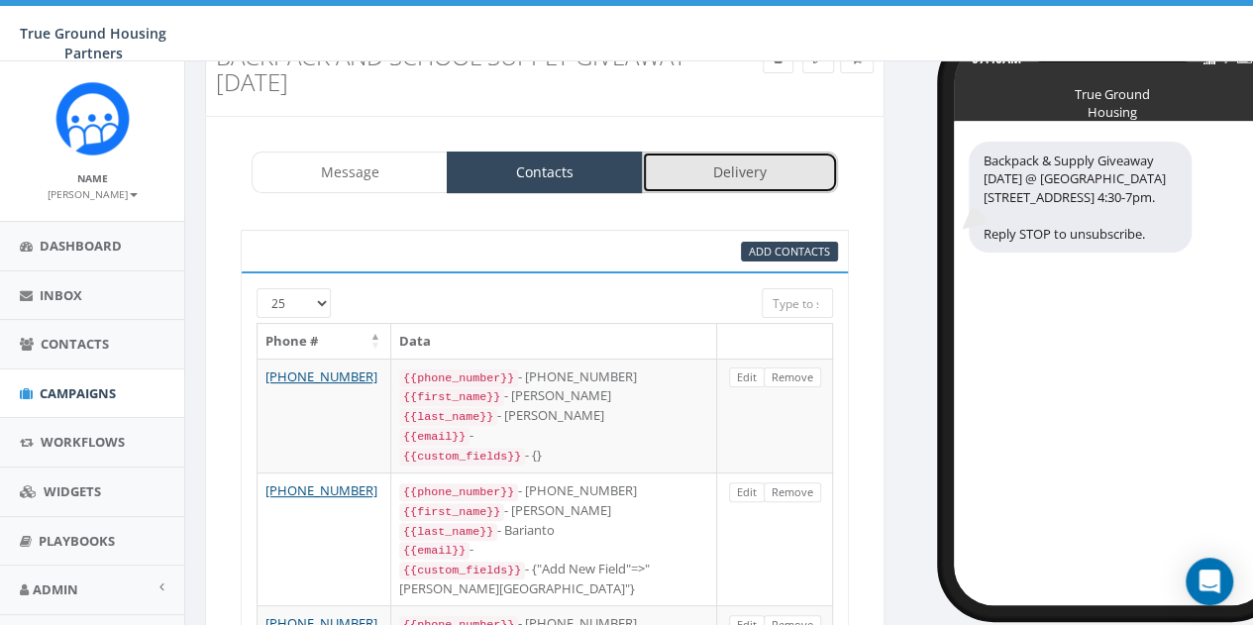
click at [730, 161] on link "Delivery" at bounding box center [740, 173] width 196 height 42
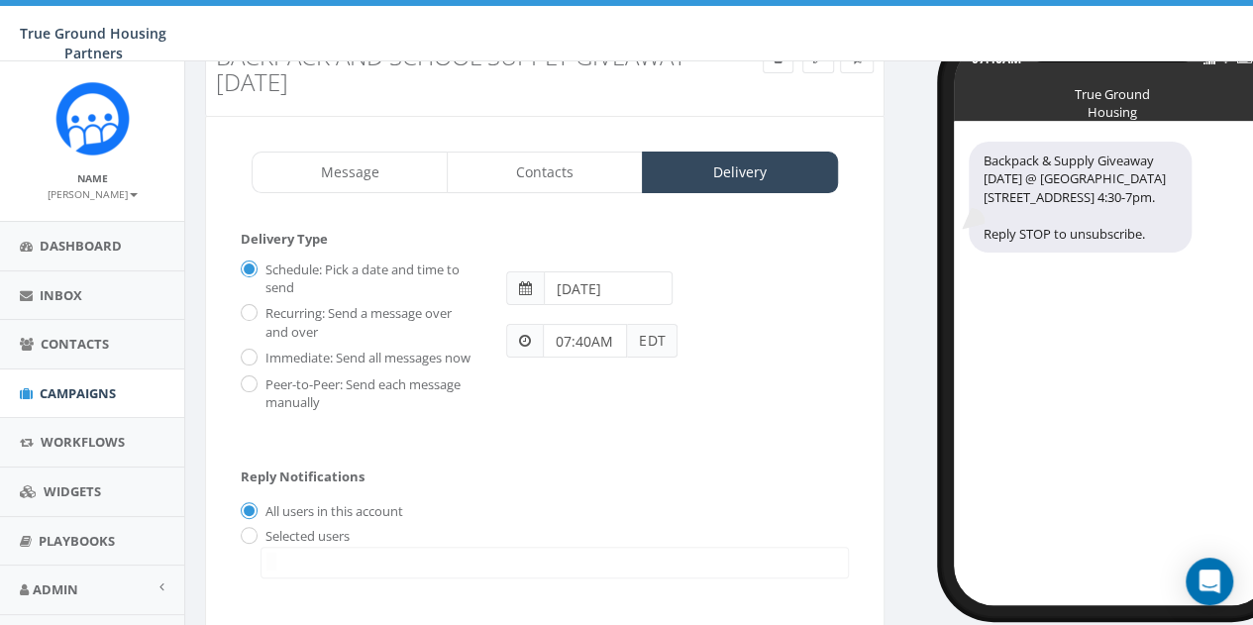
click at [629, 284] on input "2025-08-20" at bounding box center [608, 288] width 129 height 34
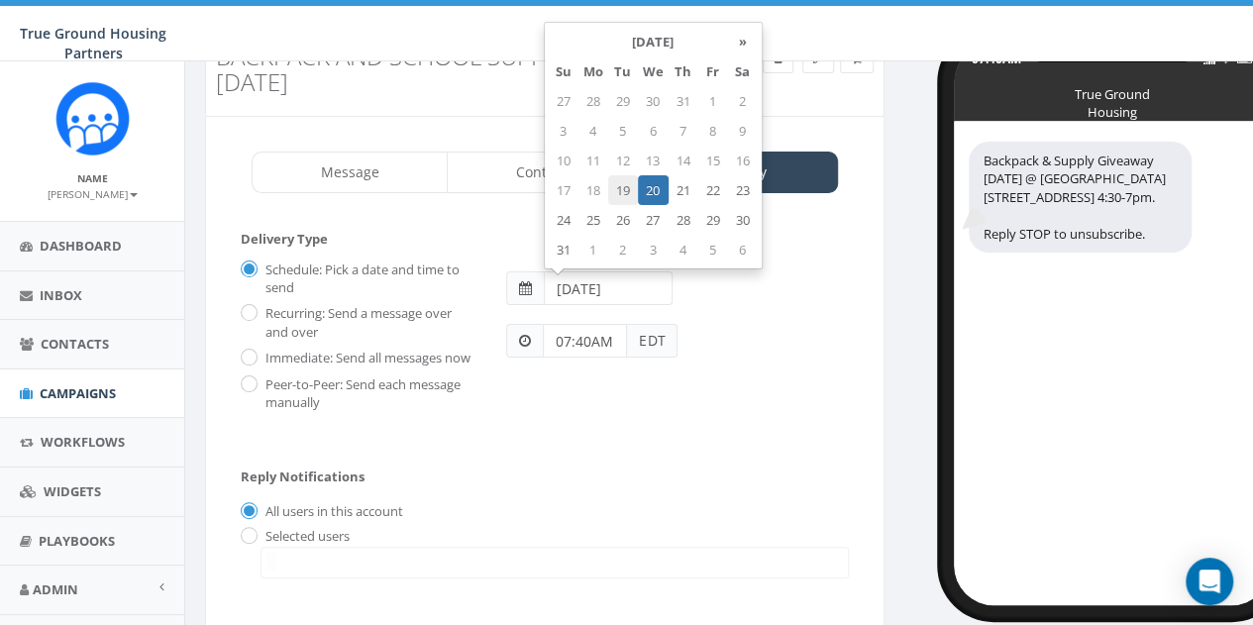
click at [626, 191] on td "19" at bounding box center [623, 190] width 30 height 30
type input "2025-08-19"
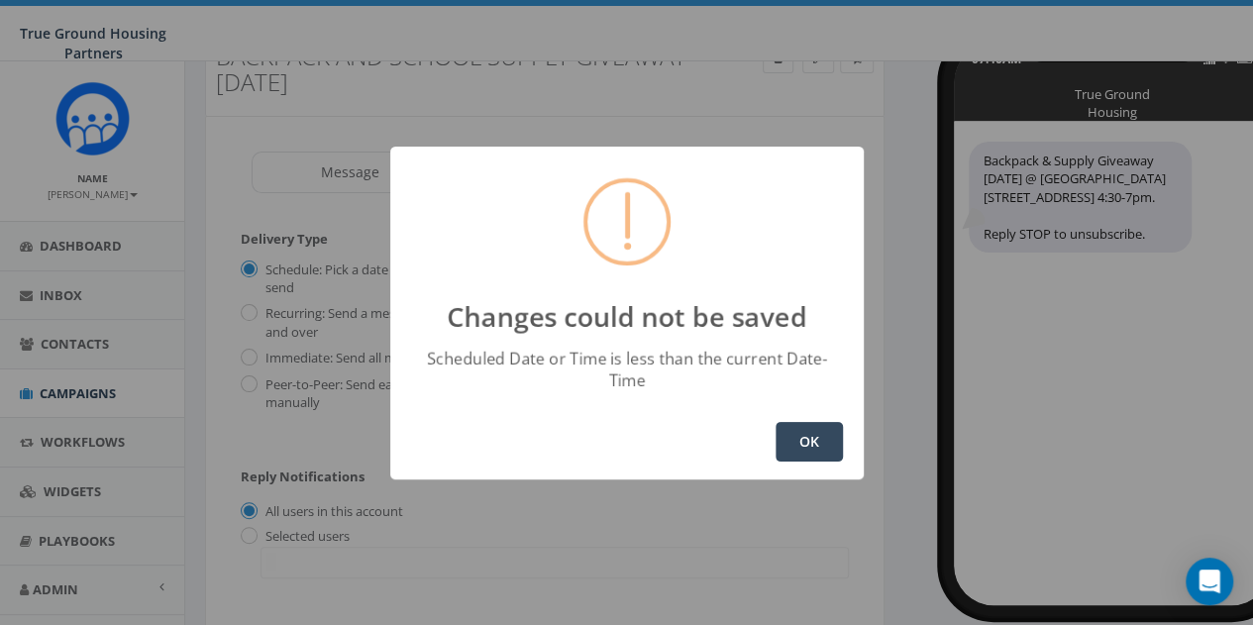
click at [821, 423] on button "OK" at bounding box center [809, 442] width 67 height 40
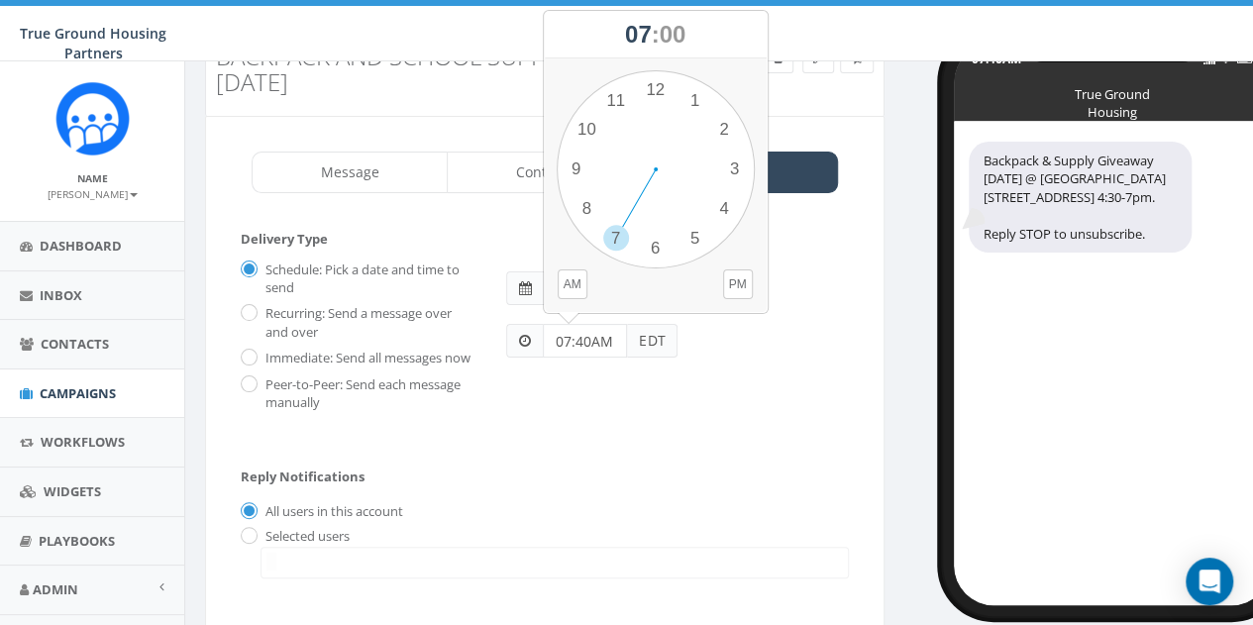
drag, startPoint x: 615, startPoint y: 338, endPoint x: 554, endPoint y: 340, distance: 61.5
click at [554, 340] on input "07:40AM" at bounding box center [585, 341] width 84 height 34
drag, startPoint x: 611, startPoint y: 232, endPoint x: 578, endPoint y: 207, distance: 41.8
click at [578, 207] on div "1 2 3 4 5 6 7 8 9 10 11 12 00 05 10 15 20 25 30 35 40 45 50 55" at bounding box center [656, 169] width 198 height 198
click at [656, 86] on div "1 2 3 4 5 6 7 8 9 10 11 12 00 05 10 15 20 25 30 35 40 45 50 55" at bounding box center [656, 169] width 198 height 198
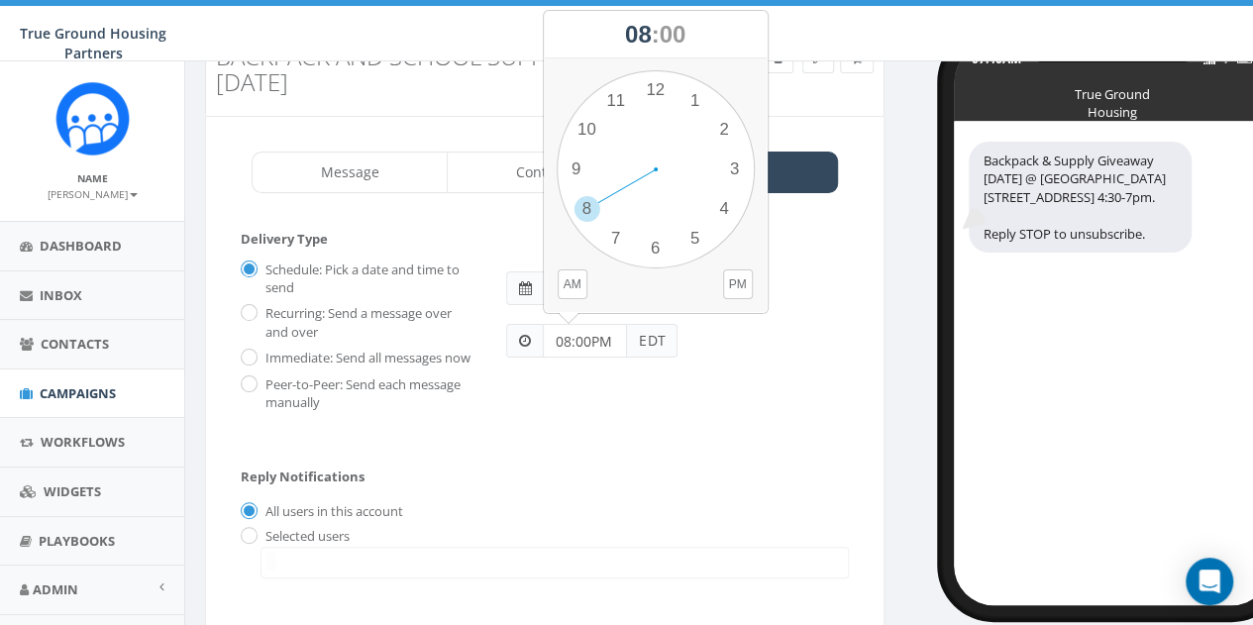
click at [611, 336] on input "08:00PM" at bounding box center [585, 341] width 84 height 34
click at [575, 281] on button "AM" at bounding box center [573, 284] width 30 height 30
click at [715, 347] on div "08:00PM EDT" at bounding box center [677, 331] width 373 height 53
click at [615, 333] on input "08:00PM" at bounding box center [585, 341] width 84 height 34
type input "08:00am"
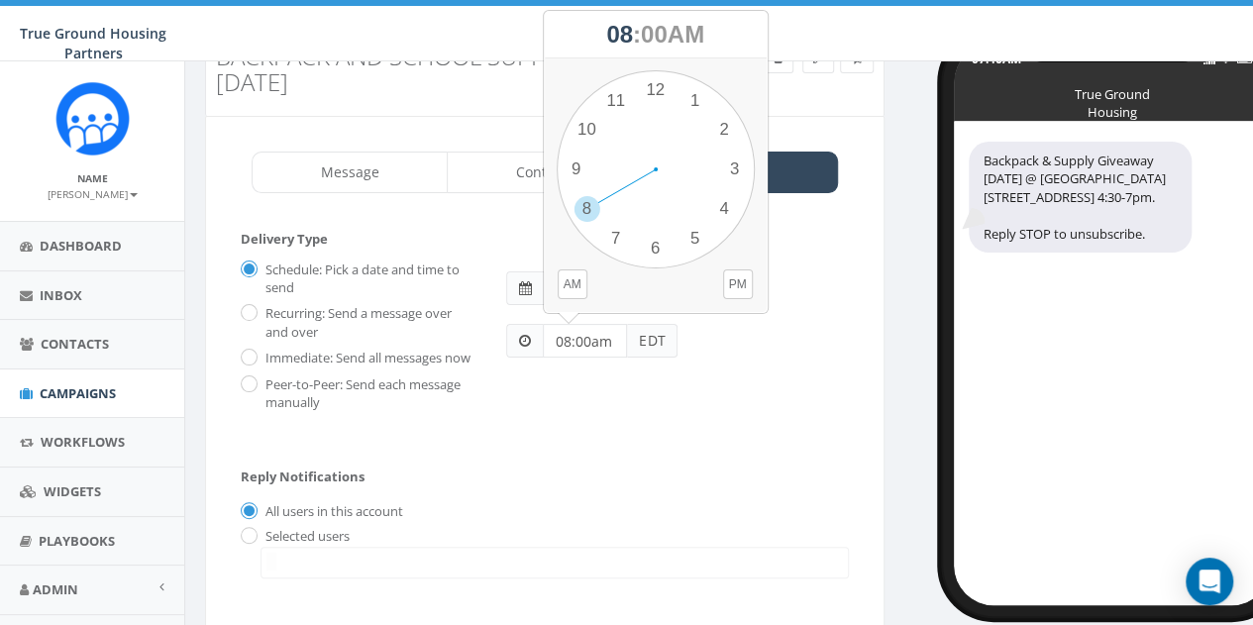
click at [807, 318] on div "08:00am EDT" at bounding box center [677, 331] width 373 height 53
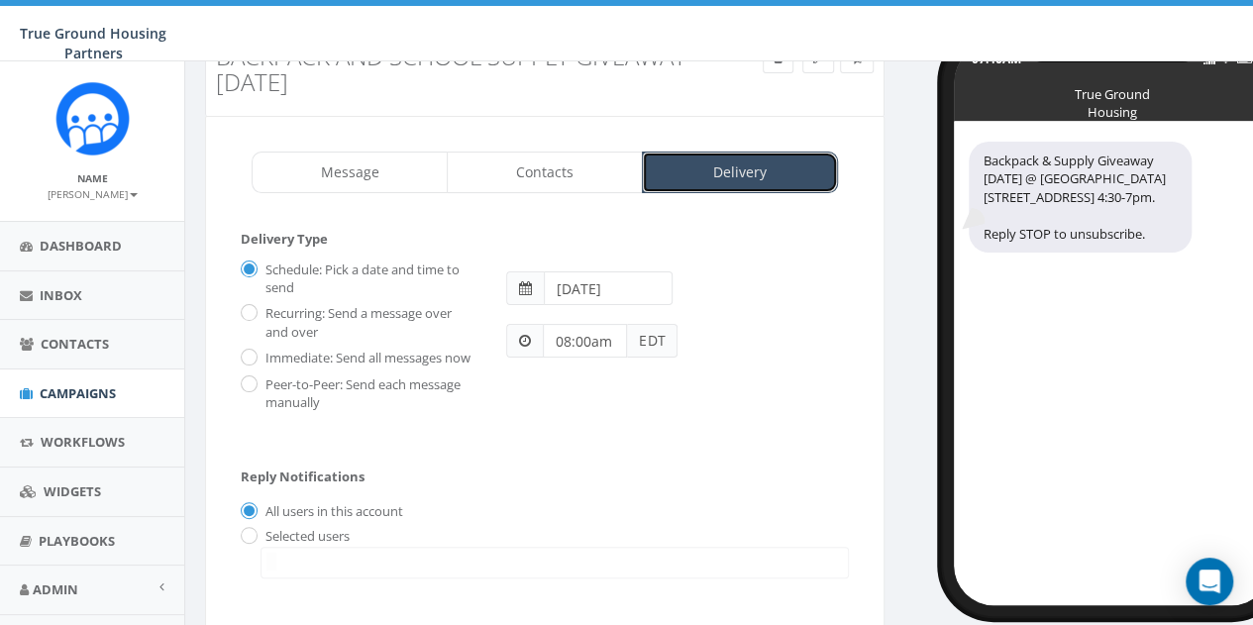
click at [759, 165] on link "Delivery" at bounding box center [740, 173] width 196 height 42
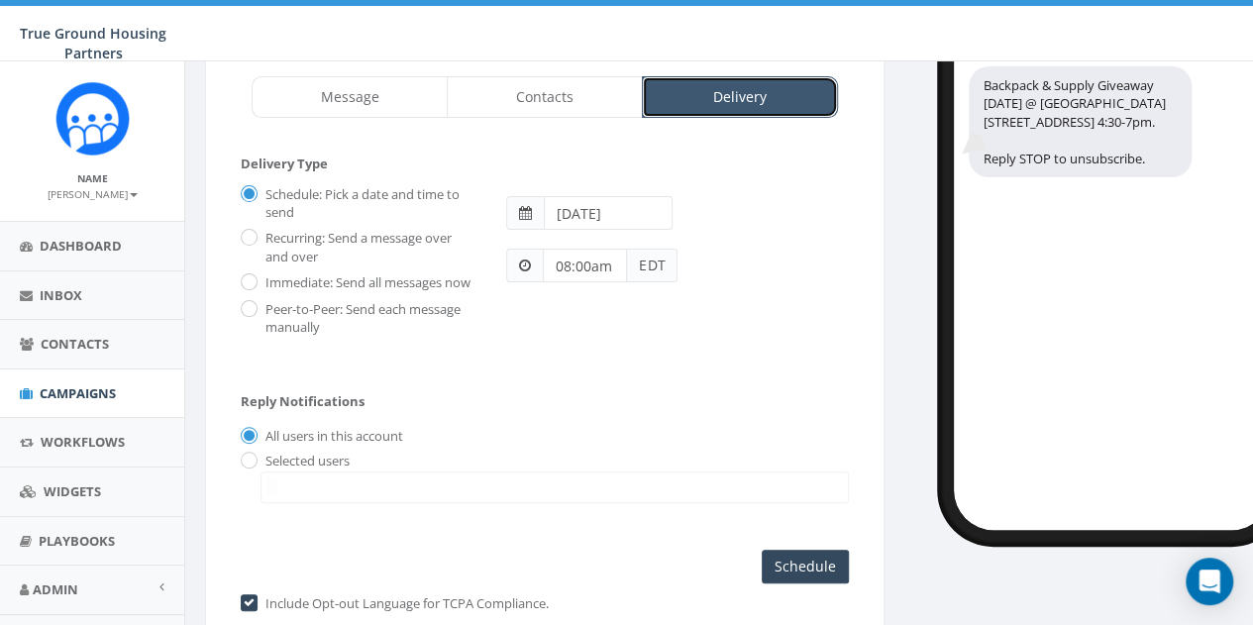
scroll to position [161, 0]
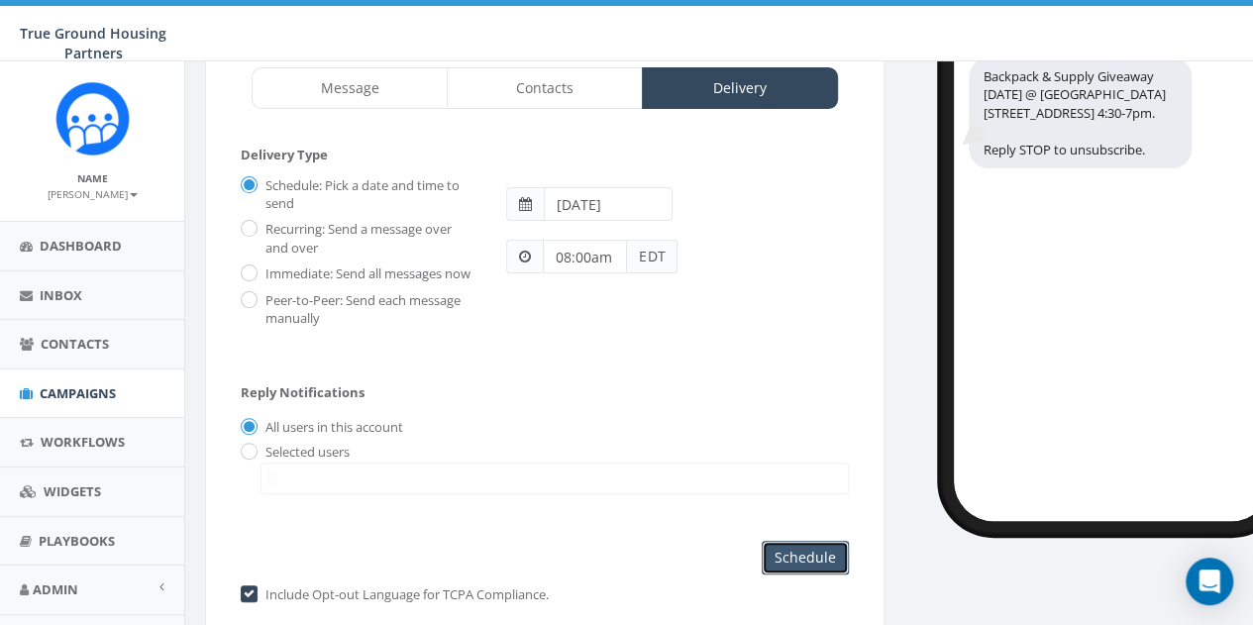
click at [825, 546] on input "Schedule" at bounding box center [805, 558] width 87 height 34
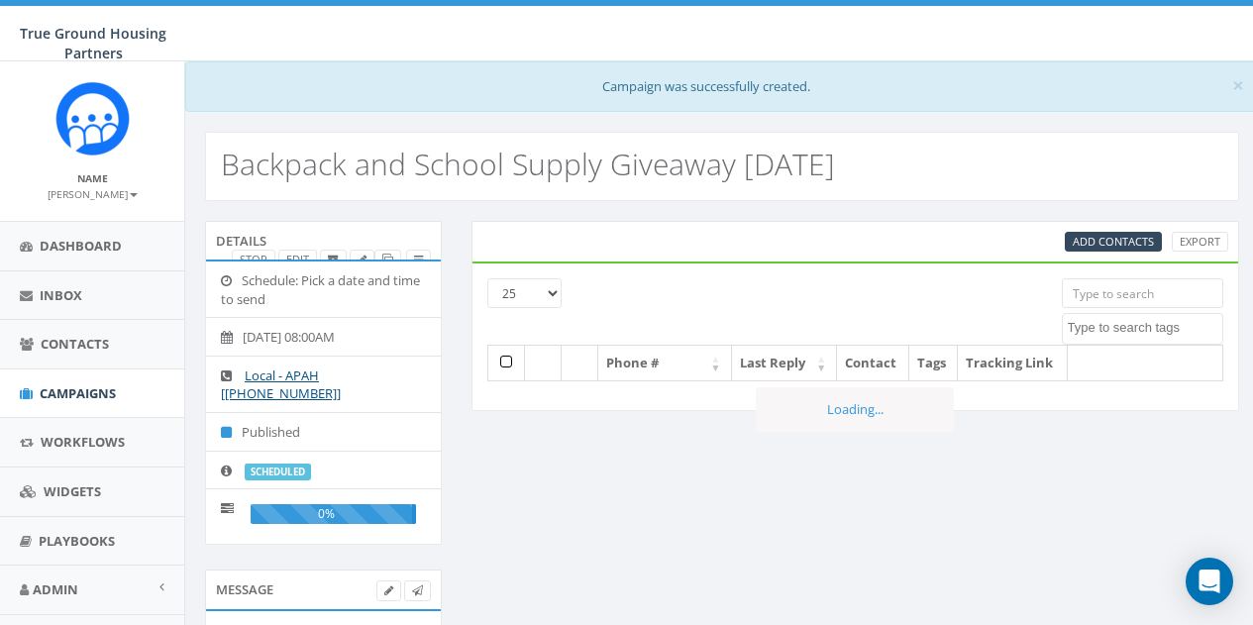
select select
